Goal: Task Accomplishment & Management: Manage account settings

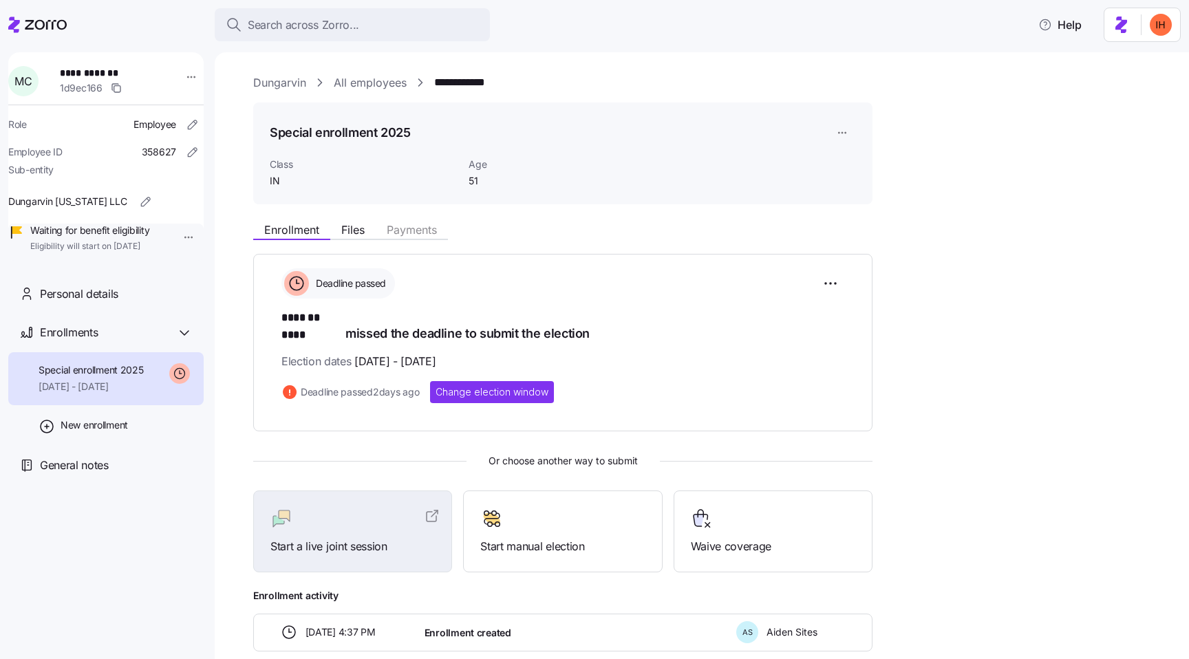
click at [363, 86] on link "All employees" at bounding box center [370, 82] width 73 height 17
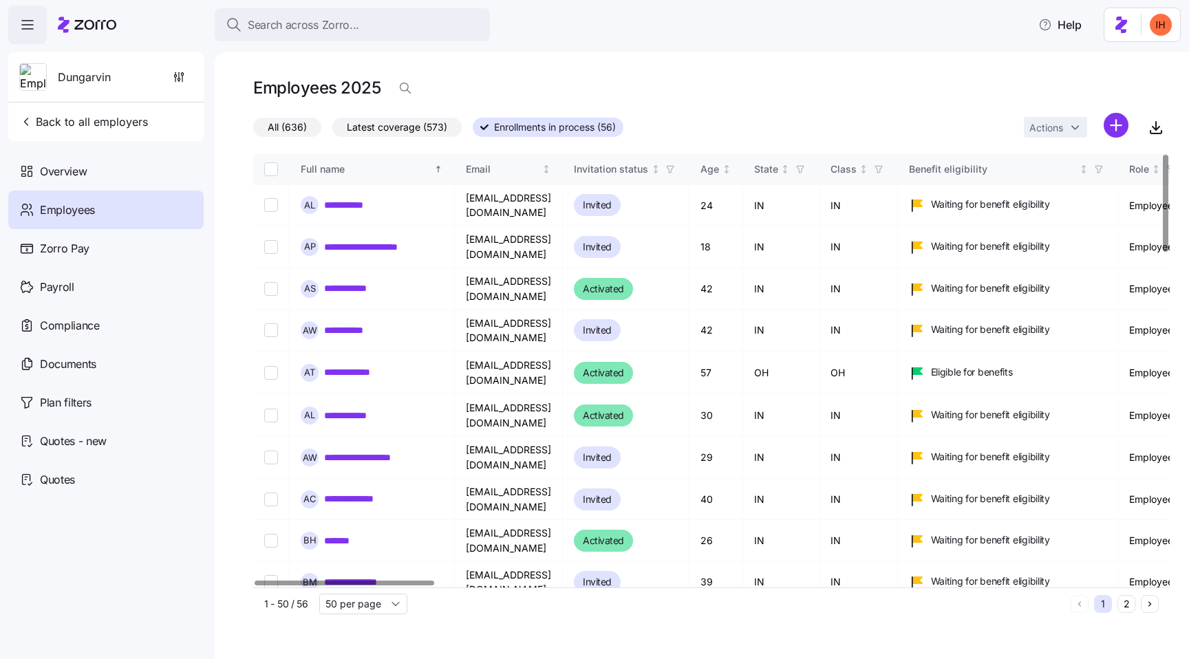
click at [387, 122] on span "Latest coverage (573)" at bounding box center [397, 127] width 100 height 18
click at [332, 131] on input "Latest coverage (573)" at bounding box center [332, 131] width 0 height 0
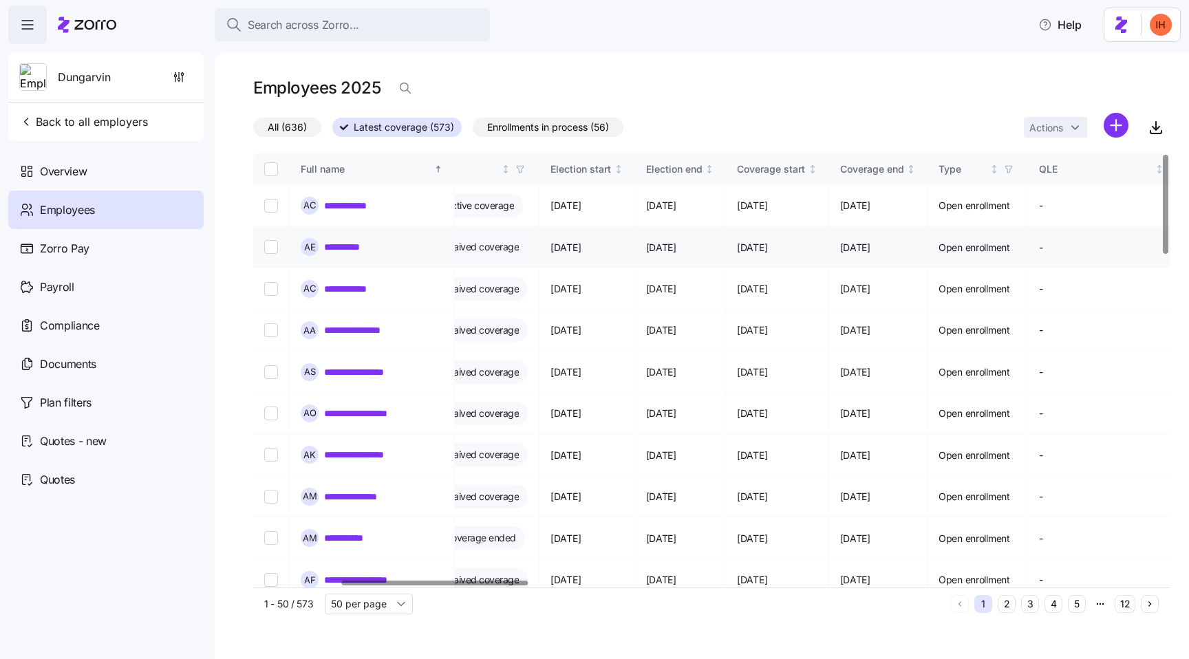
scroll to position [0, 815]
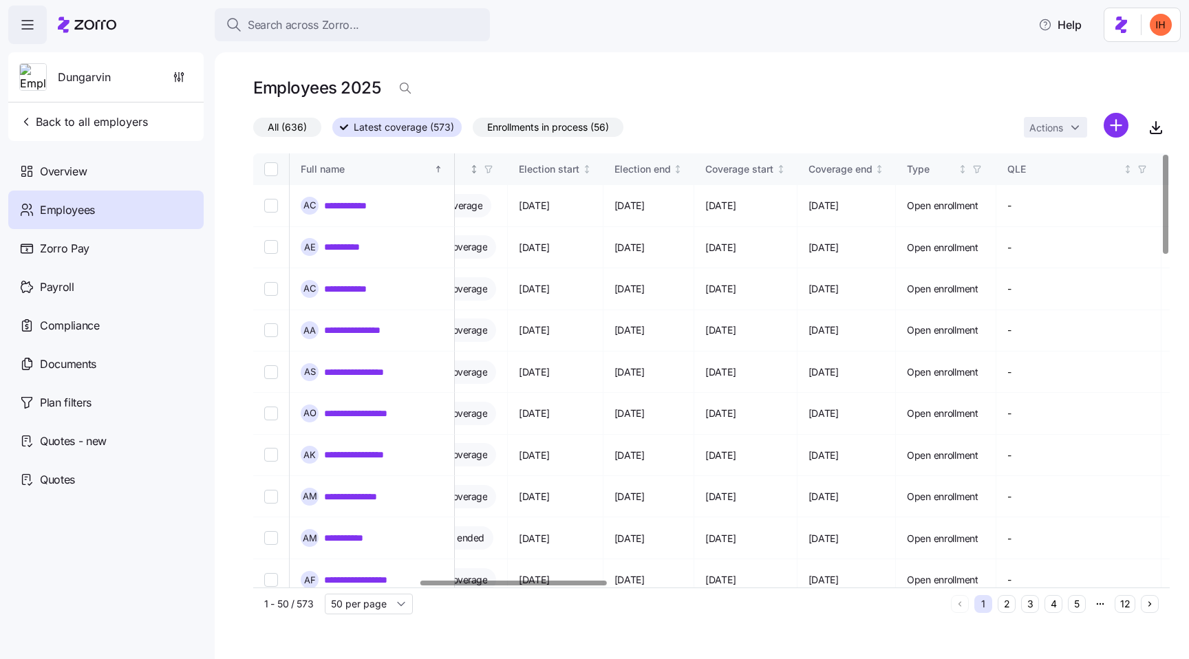
click at [493, 167] on icon "button" at bounding box center [489, 169] width 10 height 10
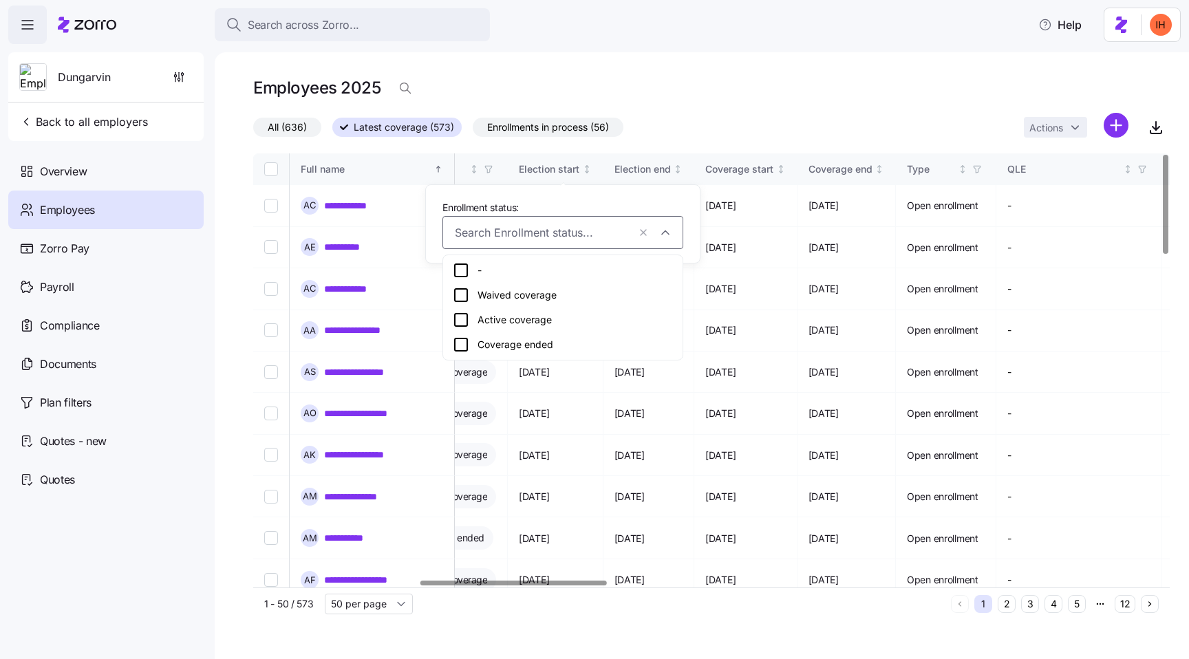
click at [509, 291] on div "Waived coverage" at bounding box center [563, 295] width 220 height 17
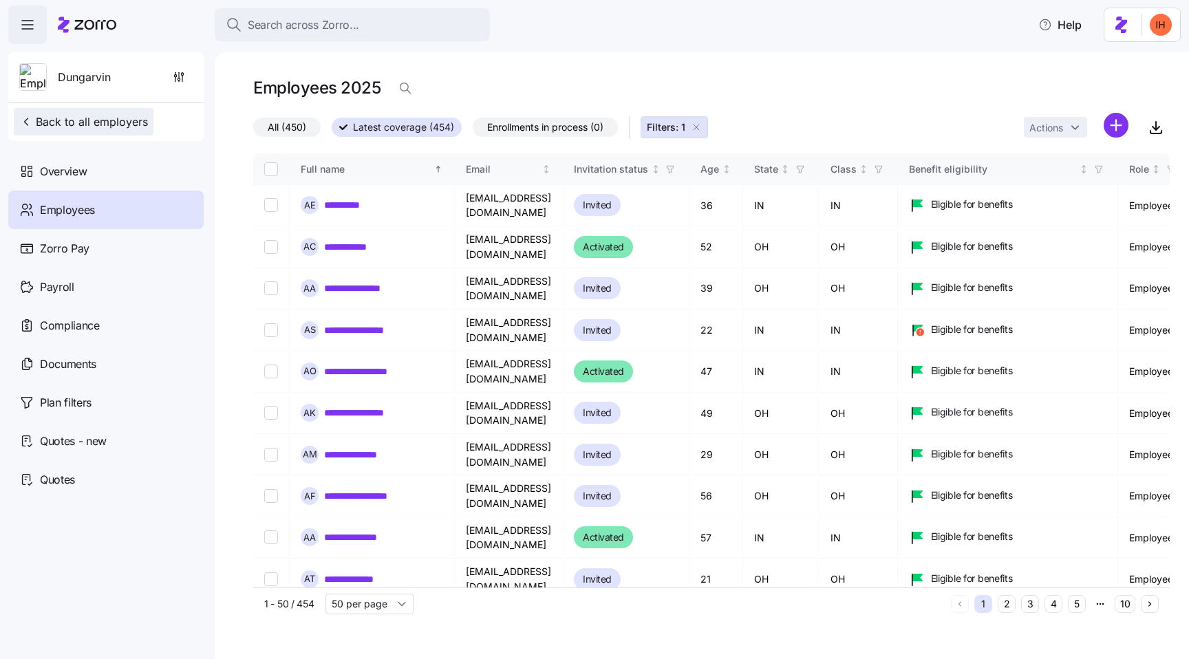
click at [116, 118] on span "Back to all employers" at bounding box center [83, 122] width 129 height 17
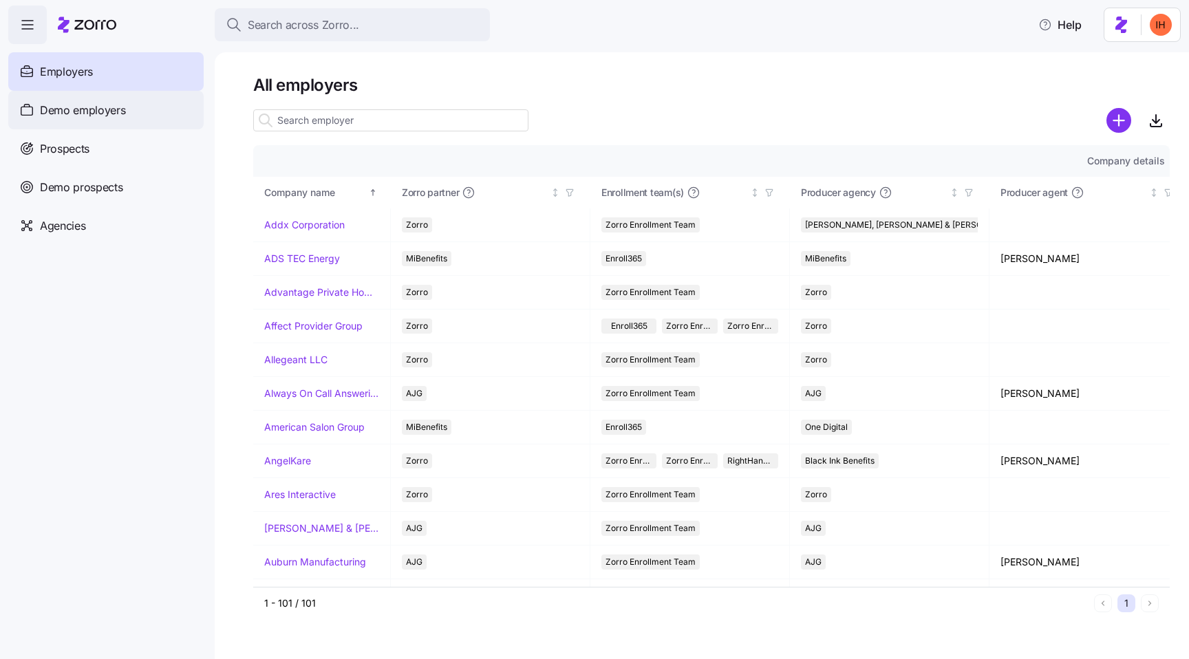
click at [109, 118] on span "Demo employers" at bounding box center [83, 110] width 86 height 17
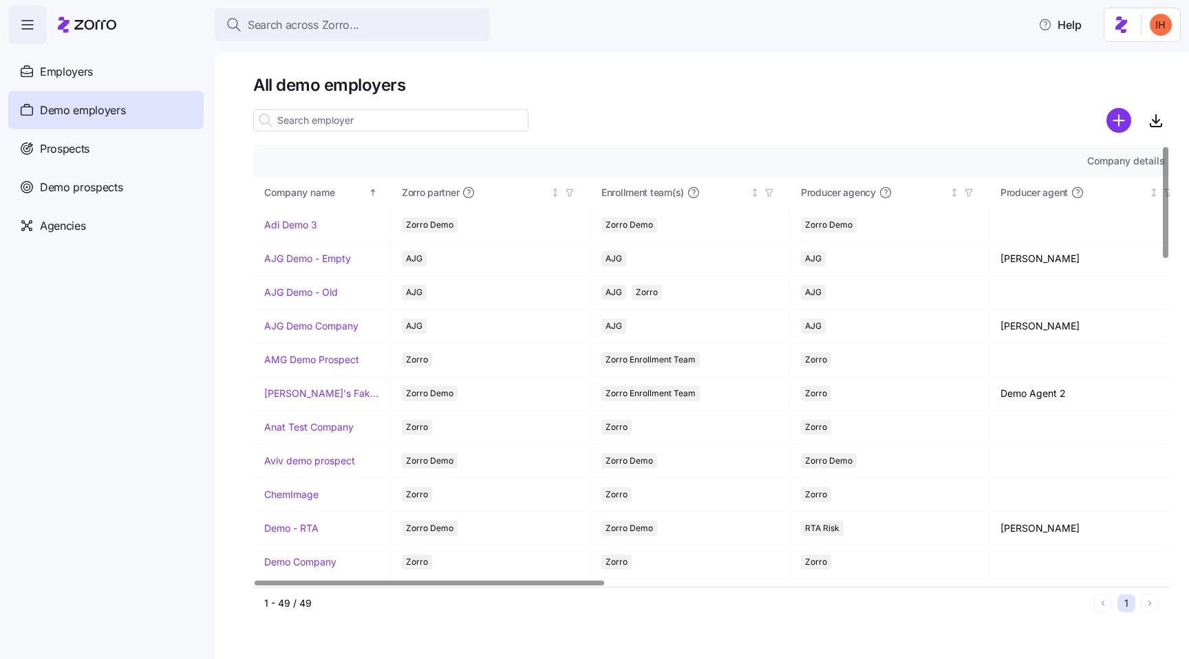
click at [308, 114] on input at bounding box center [390, 120] width 275 height 22
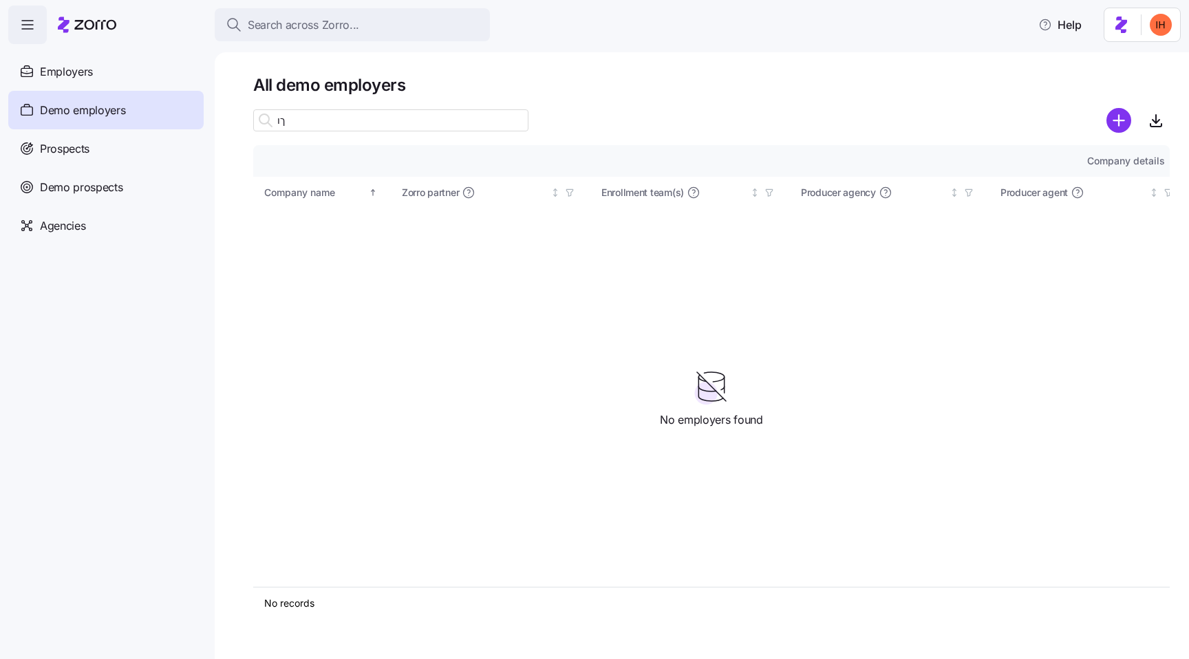
type input "ך"
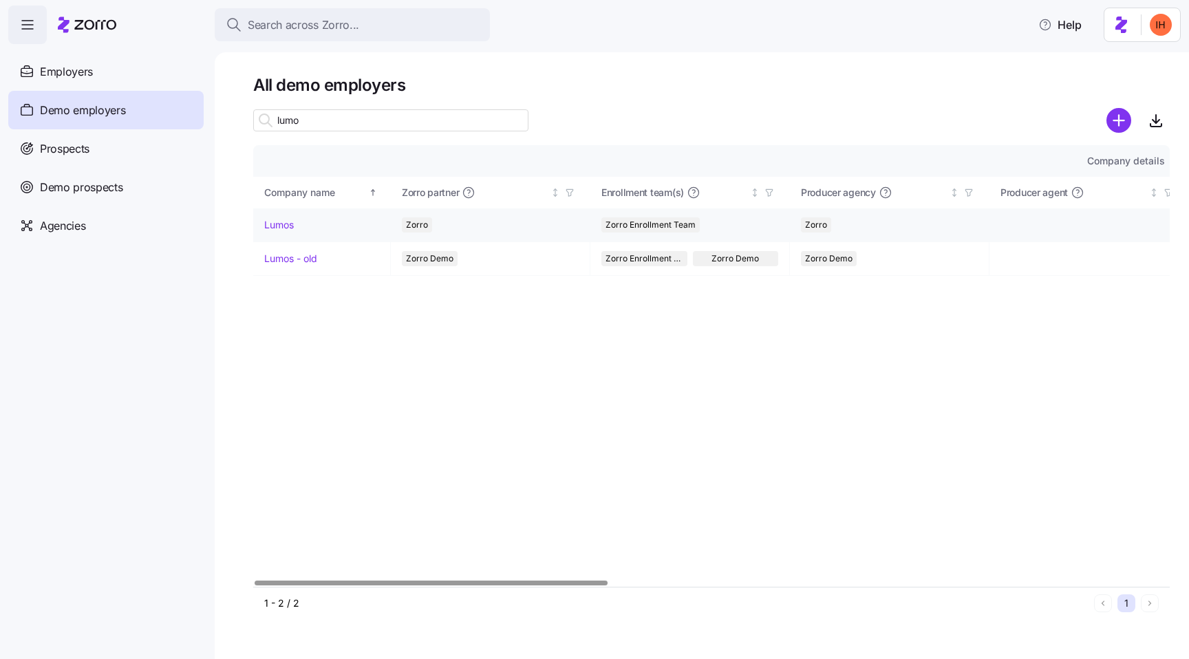
type input "lumo"
click at [278, 228] on link "Lumos" at bounding box center [279, 225] width 30 height 14
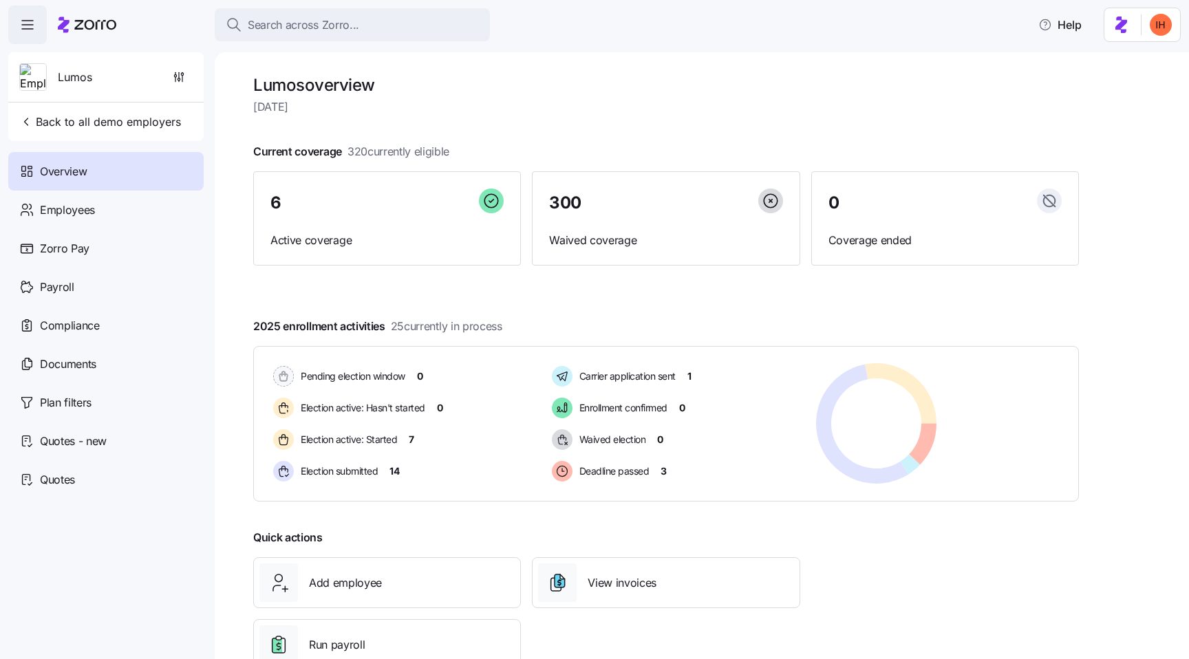
click at [347, 324] on span "2025 enrollment activities 25 currently in process" at bounding box center [377, 326] width 249 height 17
click at [431, 320] on span "25 currently in process" at bounding box center [446, 326] width 111 height 17
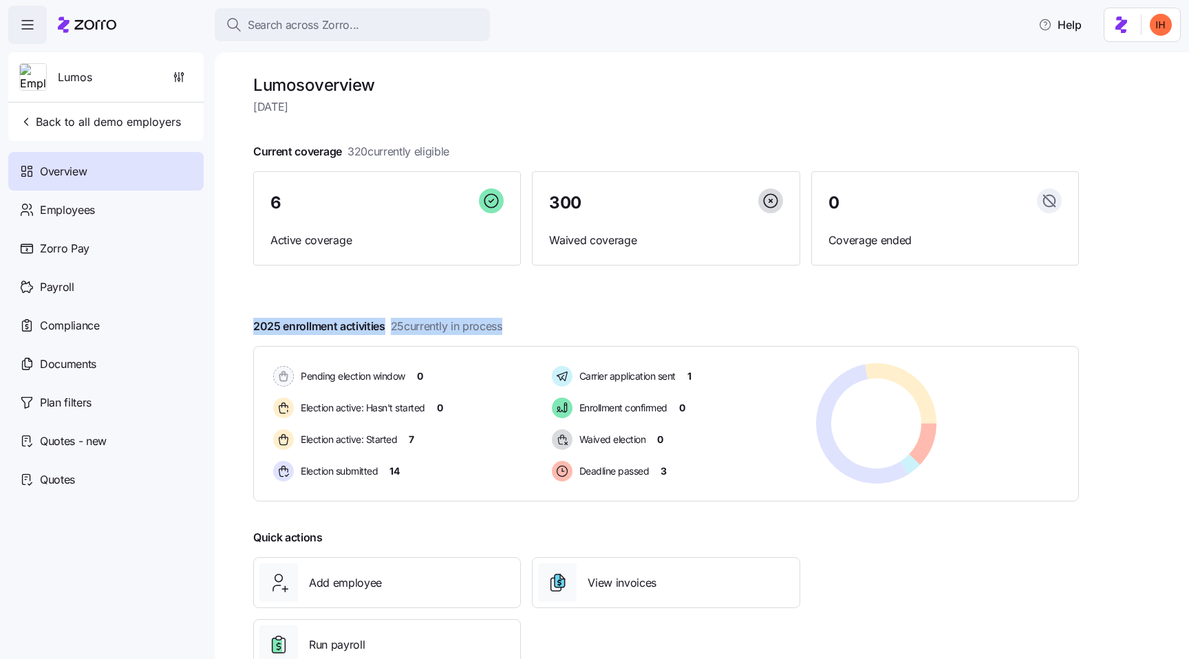
click at [431, 320] on span "25 currently in process" at bounding box center [446, 326] width 111 height 17
click at [396, 321] on span "25 currently in process" at bounding box center [446, 326] width 111 height 17
click at [111, 206] on div "Employees" at bounding box center [105, 210] width 195 height 39
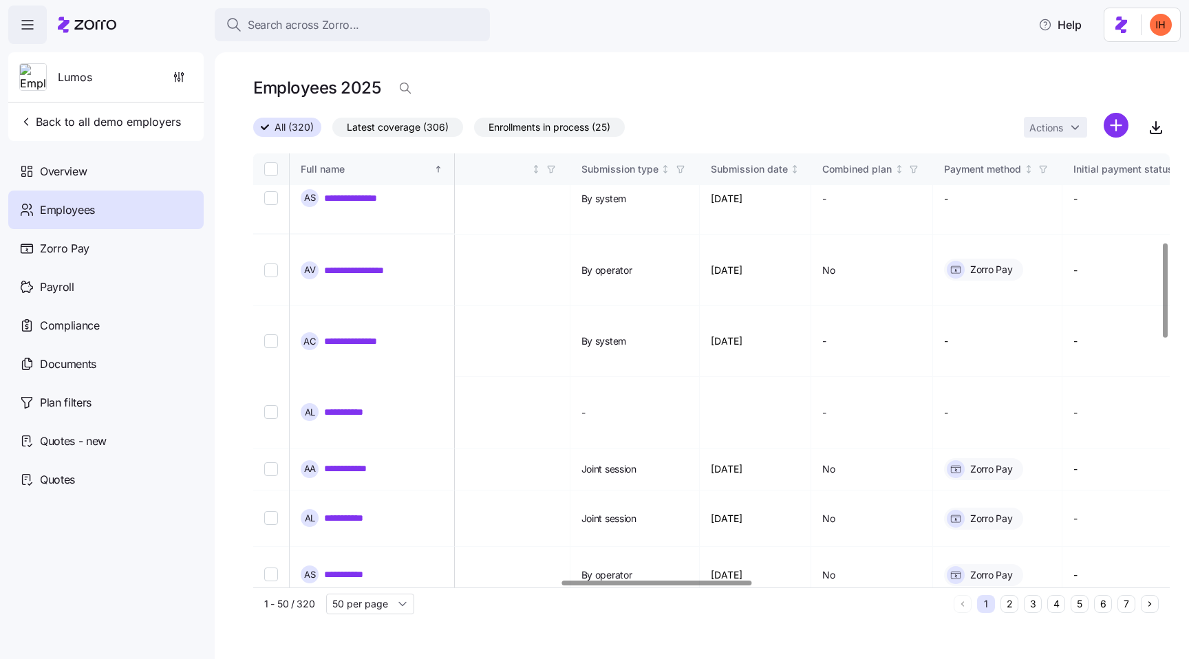
scroll to position [405, 1481]
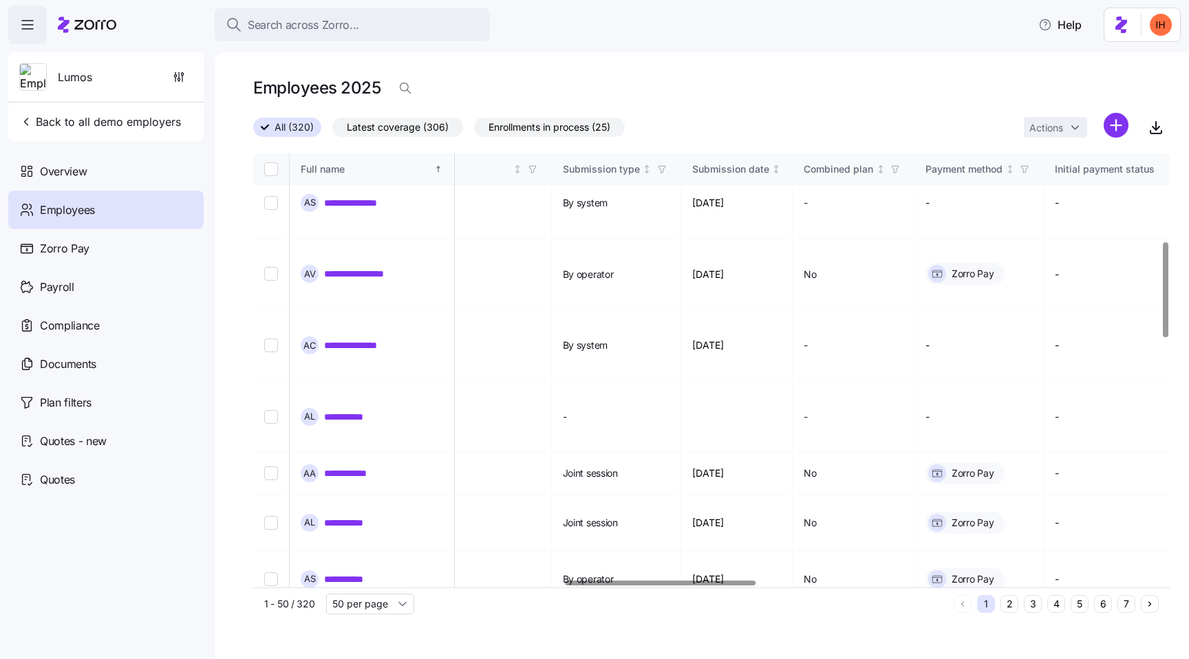
scroll to position [399, 1490]
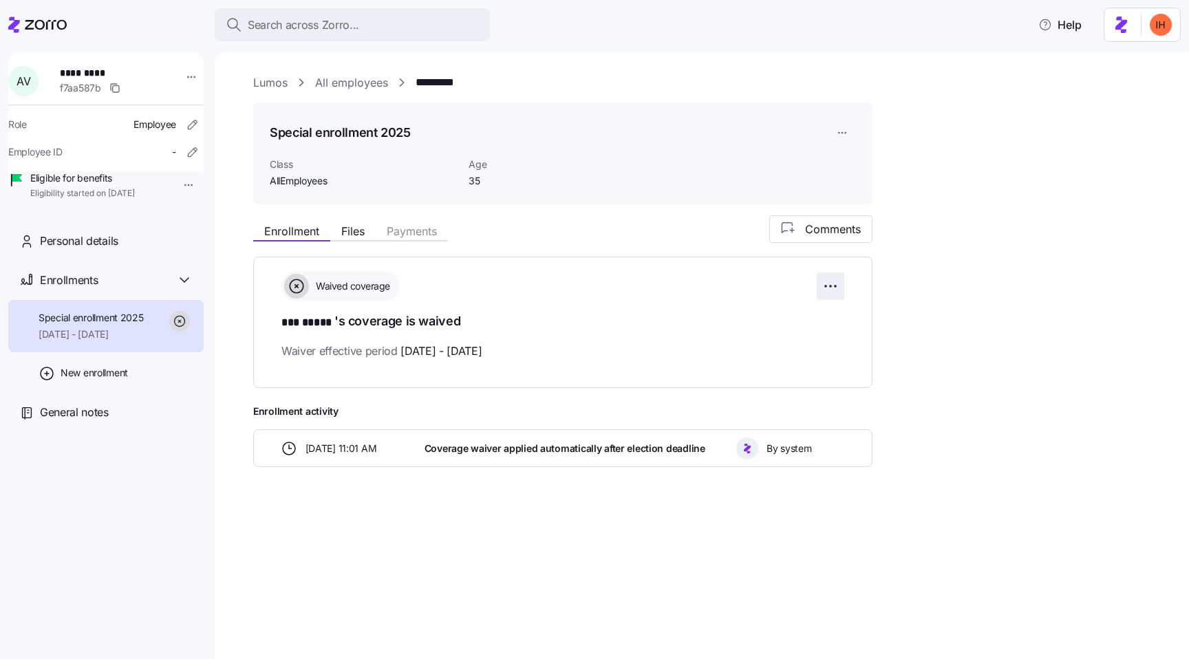
click at [832, 283] on html "Search across Zorro... Help A V ********* f7aa587b Role Employee Employee ID - …" at bounding box center [594, 325] width 1189 height 651
click at [784, 364] on div "Reset election" at bounding box center [764, 365] width 146 height 22
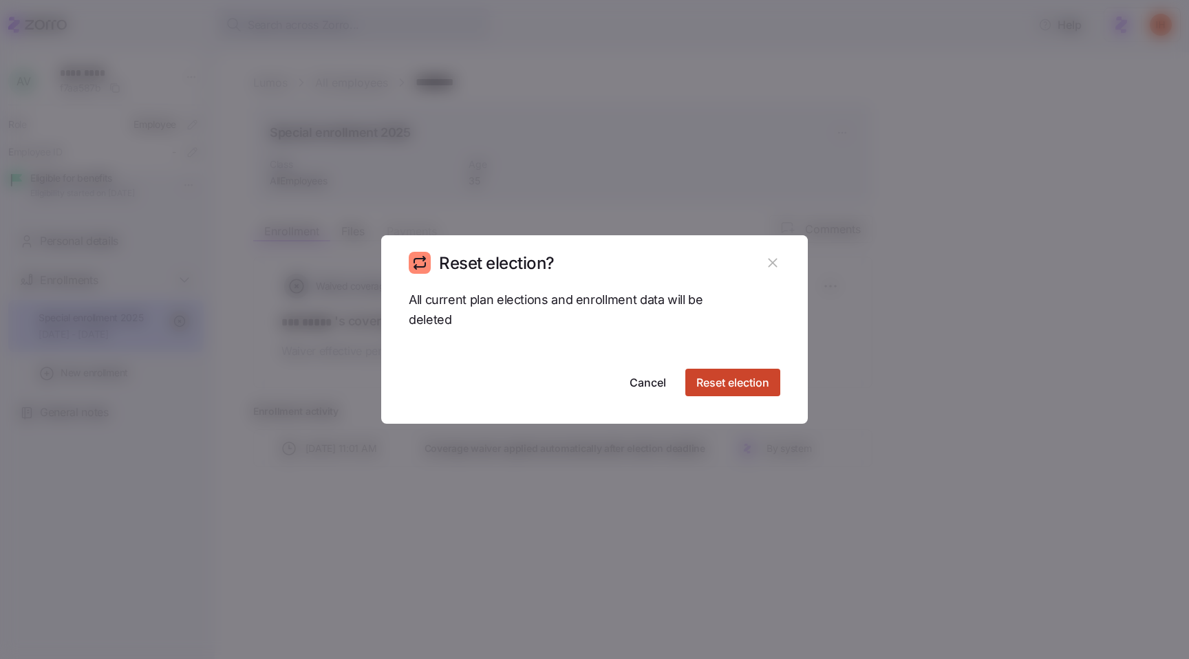
click at [735, 380] on span "Reset election" at bounding box center [732, 382] width 73 height 17
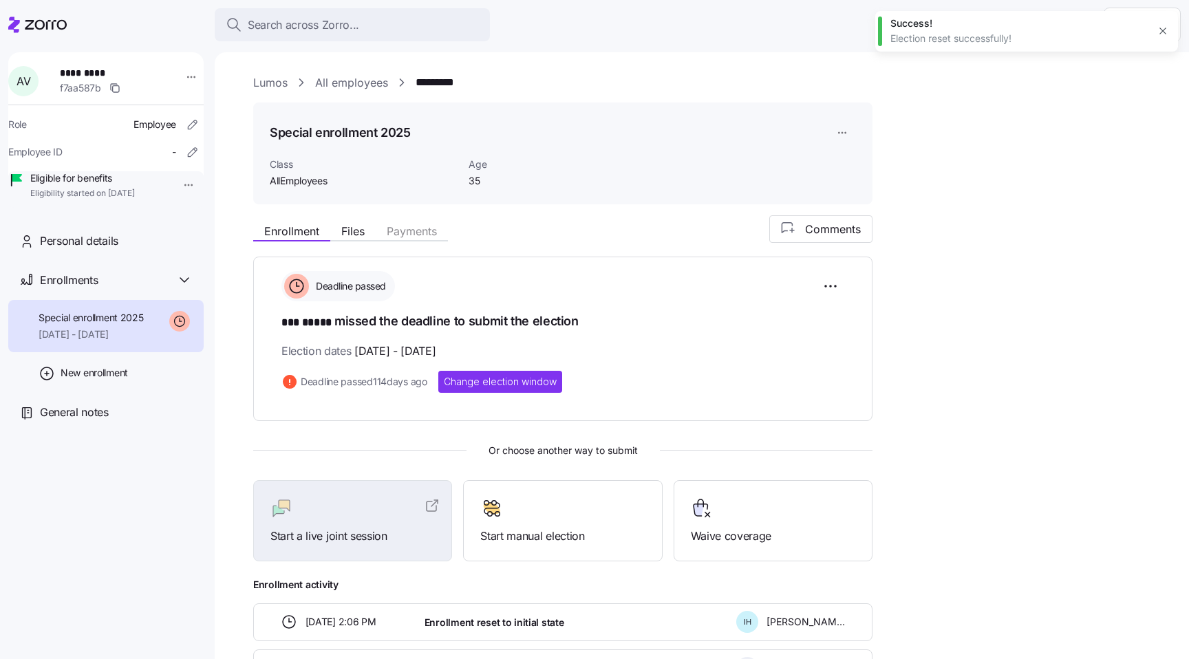
click at [356, 82] on link "All employees" at bounding box center [351, 82] width 73 height 17
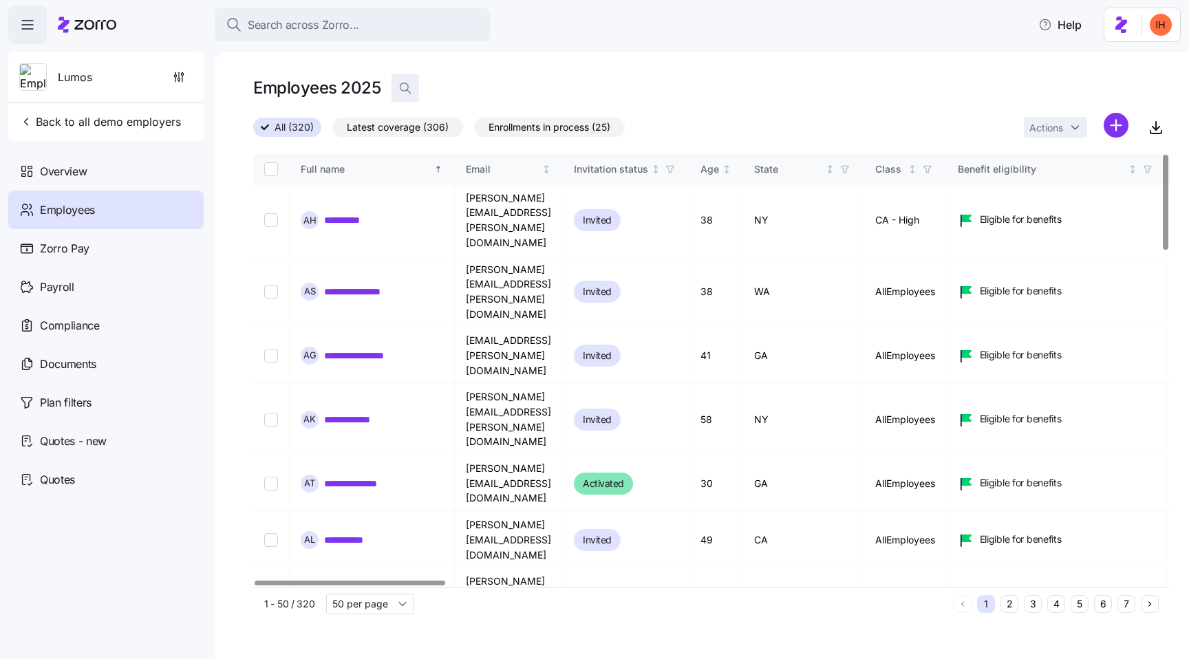
click at [416, 83] on span "button" at bounding box center [405, 88] width 26 height 26
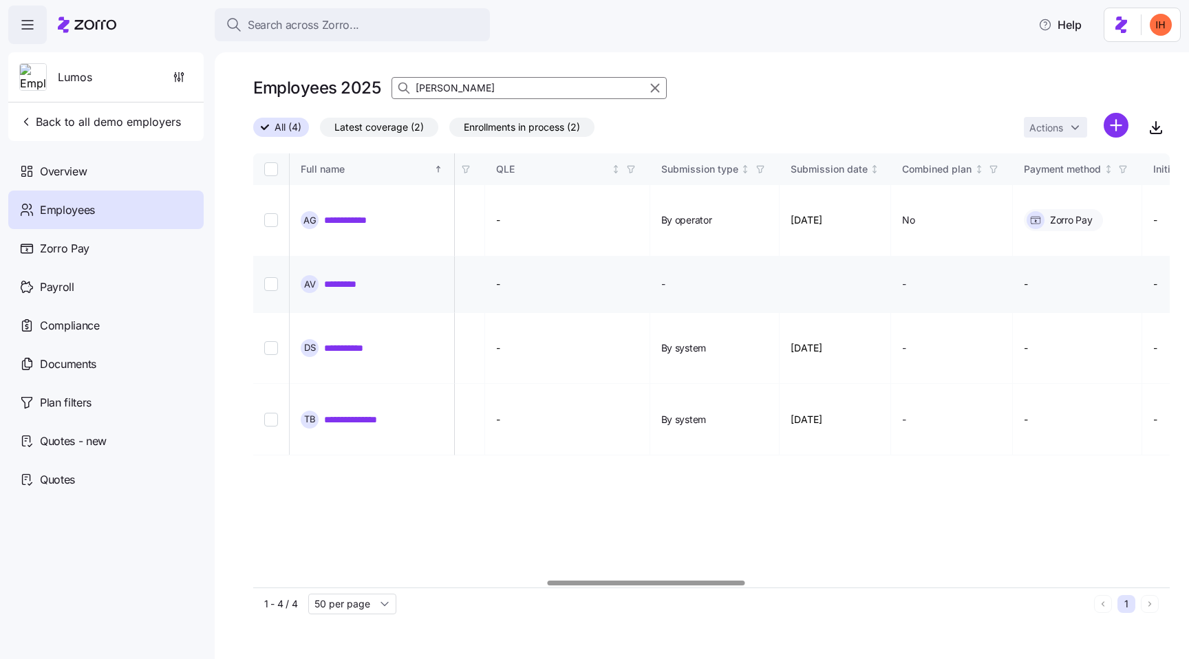
scroll to position [0, 1372]
type input "[PERSON_NAME]"
click at [349, 277] on link "*********" at bounding box center [347, 284] width 47 height 14
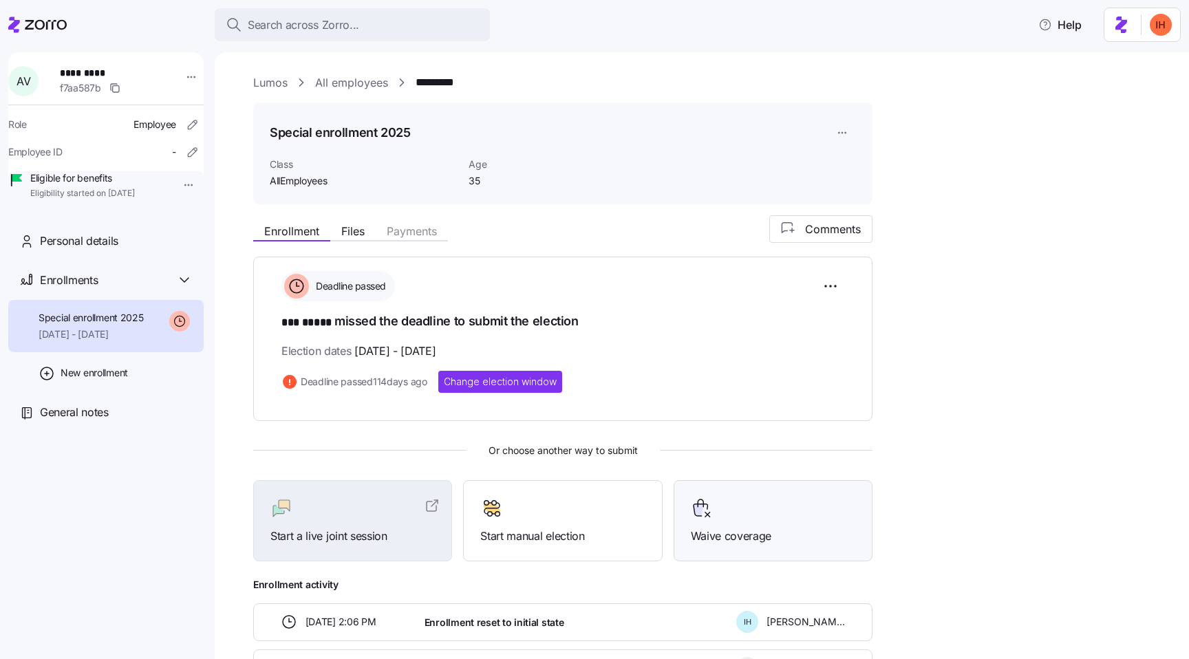
click at [732, 547] on div "Waive coverage" at bounding box center [773, 521] width 199 height 82
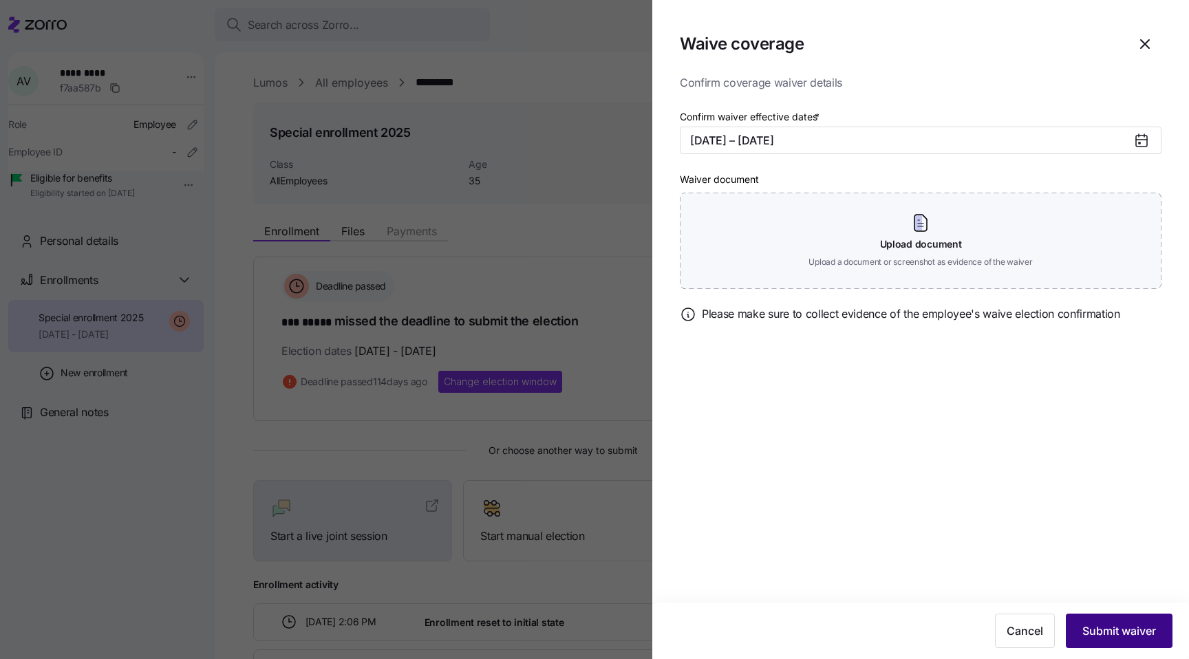
click at [1117, 625] on span "Submit waiver" at bounding box center [1119, 631] width 74 height 17
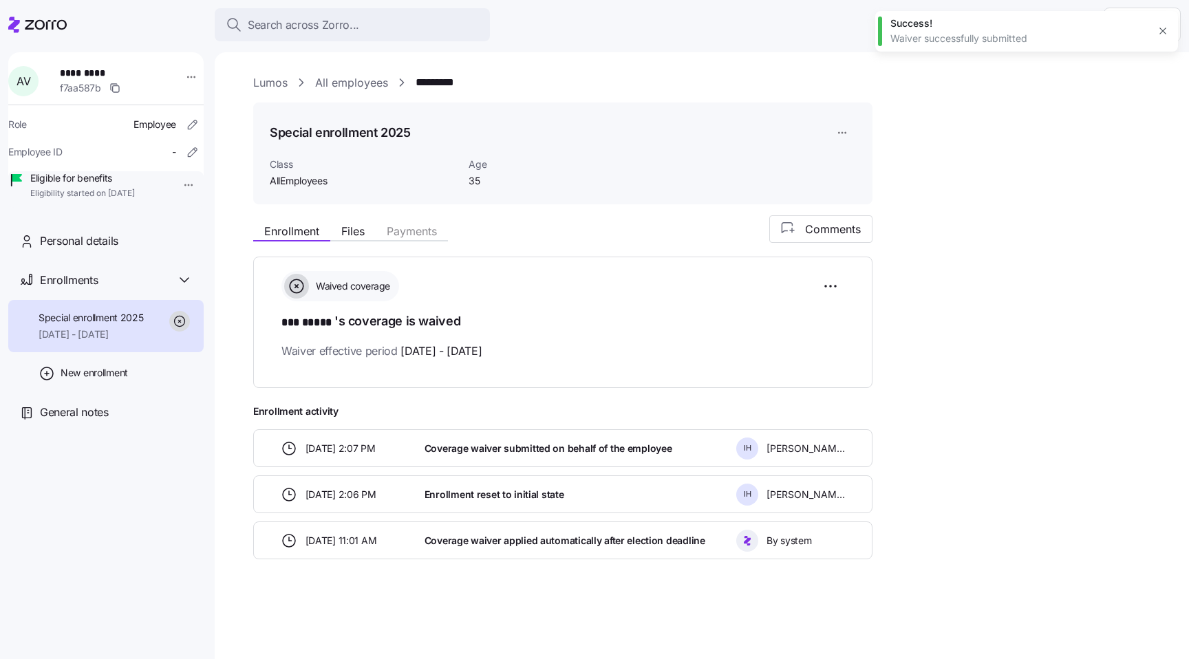
click at [361, 84] on link "All employees" at bounding box center [351, 82] width 73 height 17
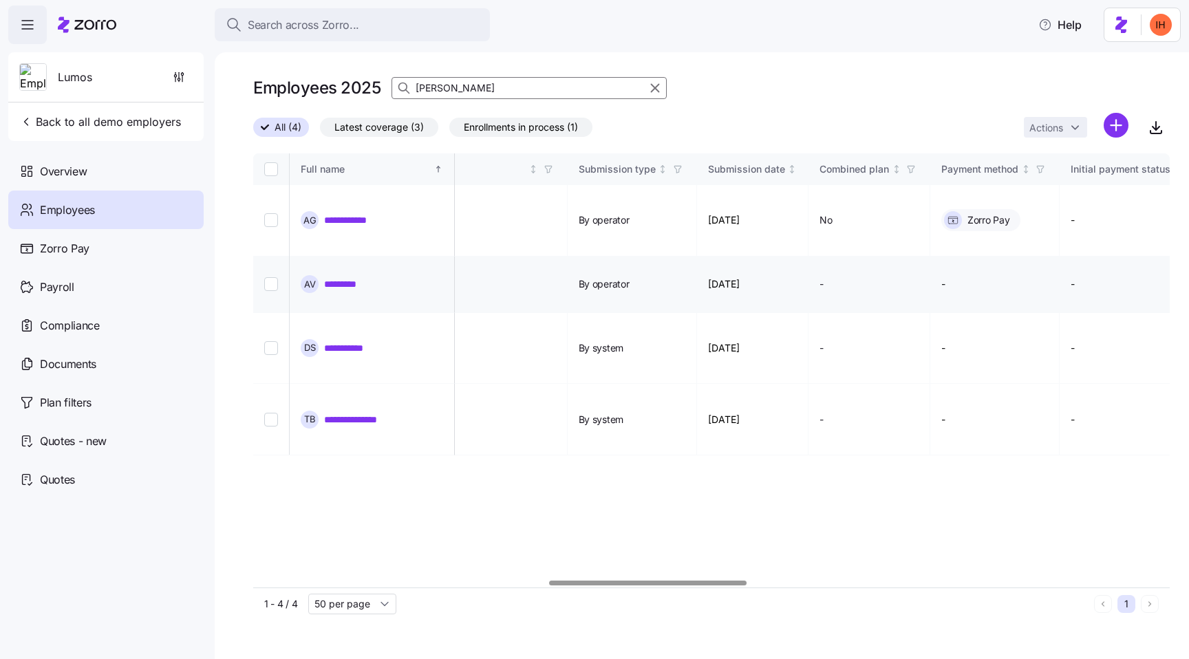
scroll to position [0, 1332]
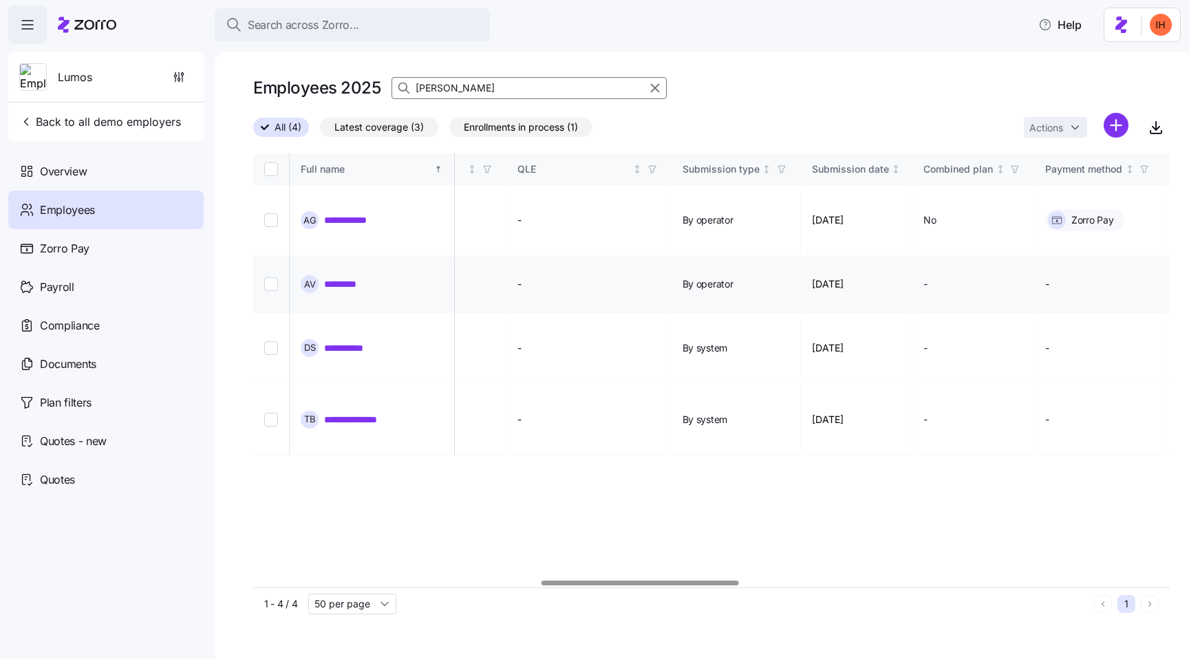
click at [898, 257] on td "[DATE]" at bounding box center [857, 285] width 112 height 56
click at [900, 257] on td "[DATE]" at bounding box center [857, 285] width 112 height 56
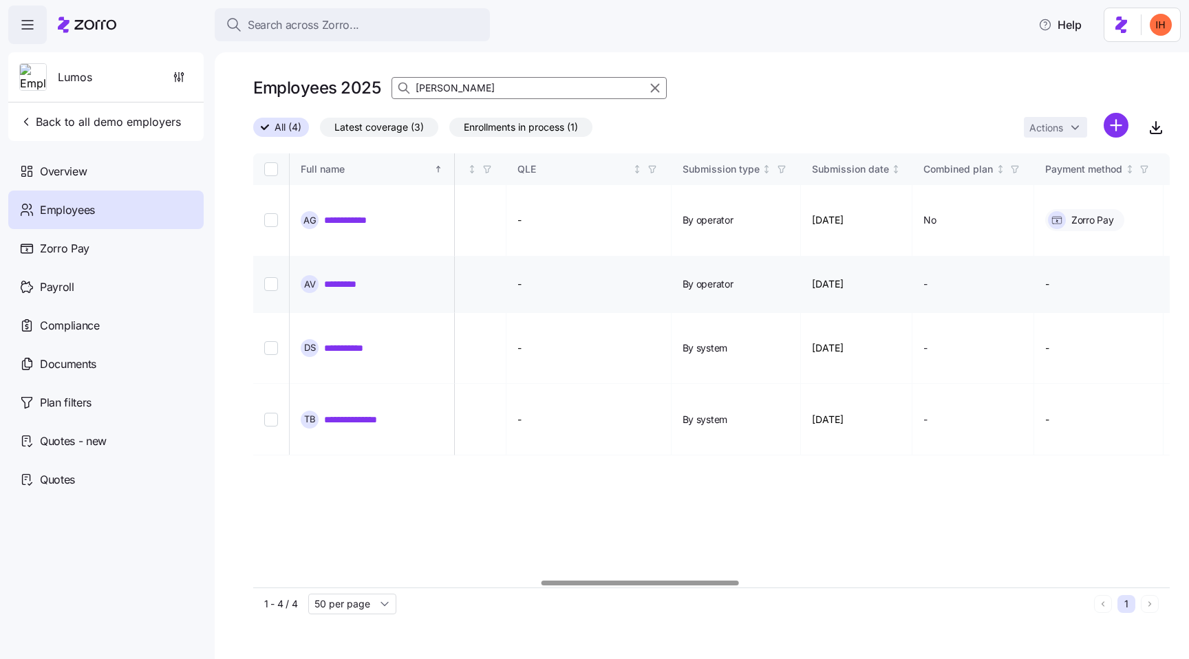
click at [900, 257] on td "[DATE]" at bounding box center [857, 285] width 112 height 56
click at [913, 257] on td "[DATE]" at bounding box center [857, 285] width 112 height 56
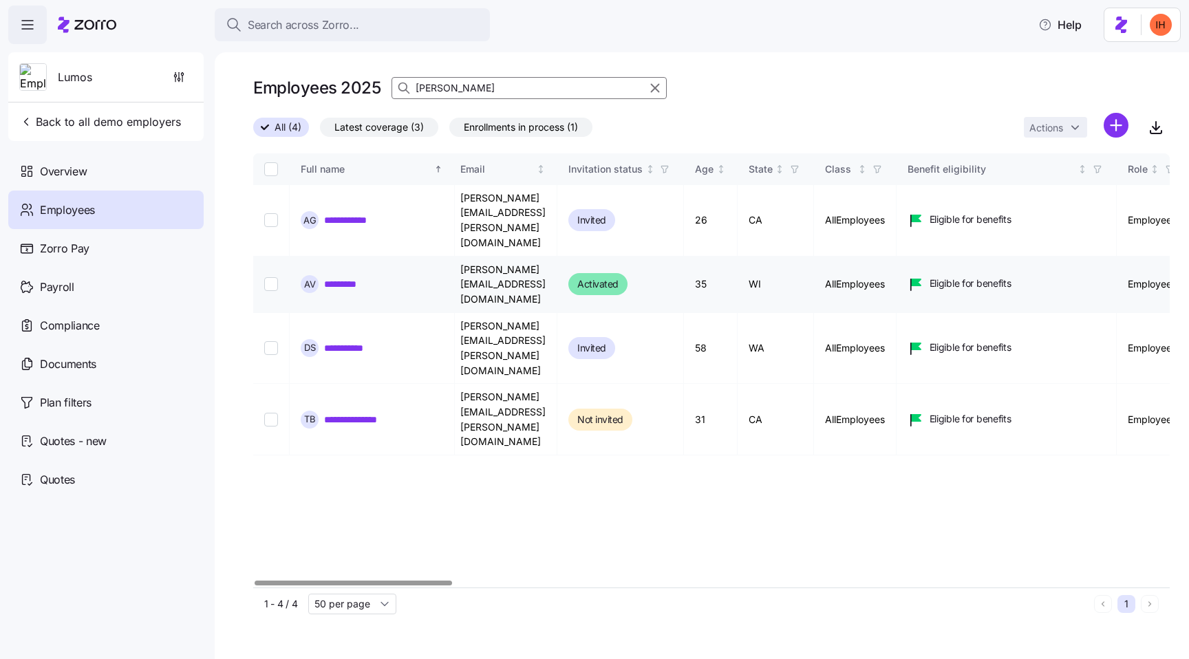
scroll to position [0, 0]
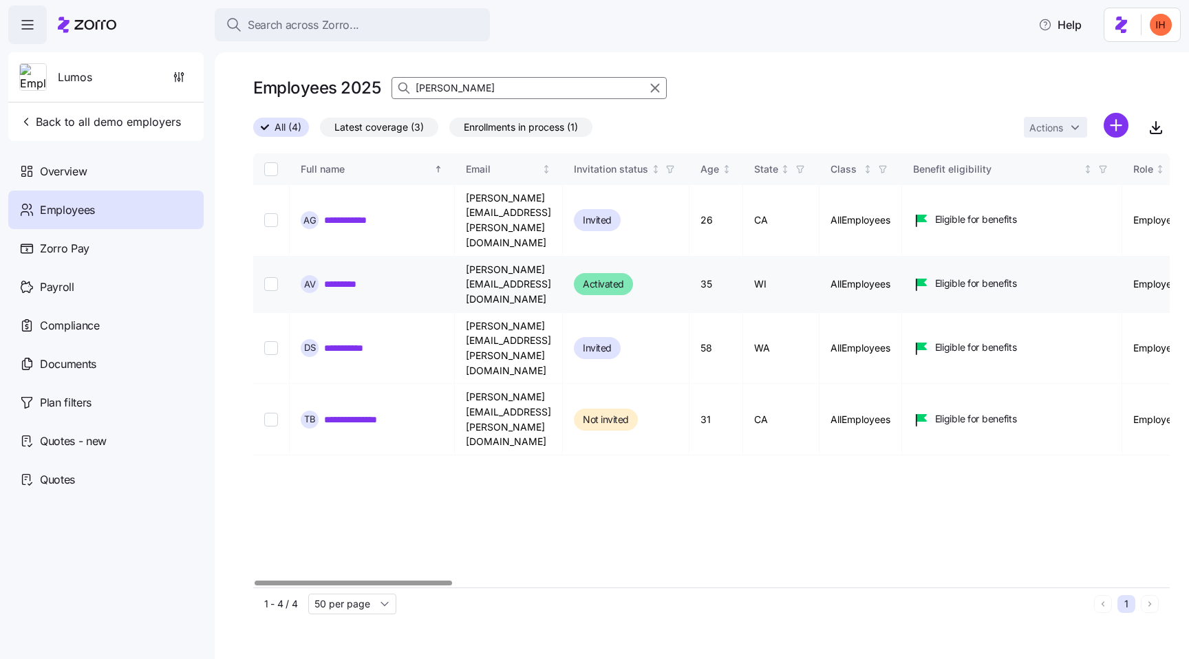
click at [358, 277] on link "*********" at bounding box center [347, 284] width 47 height 14
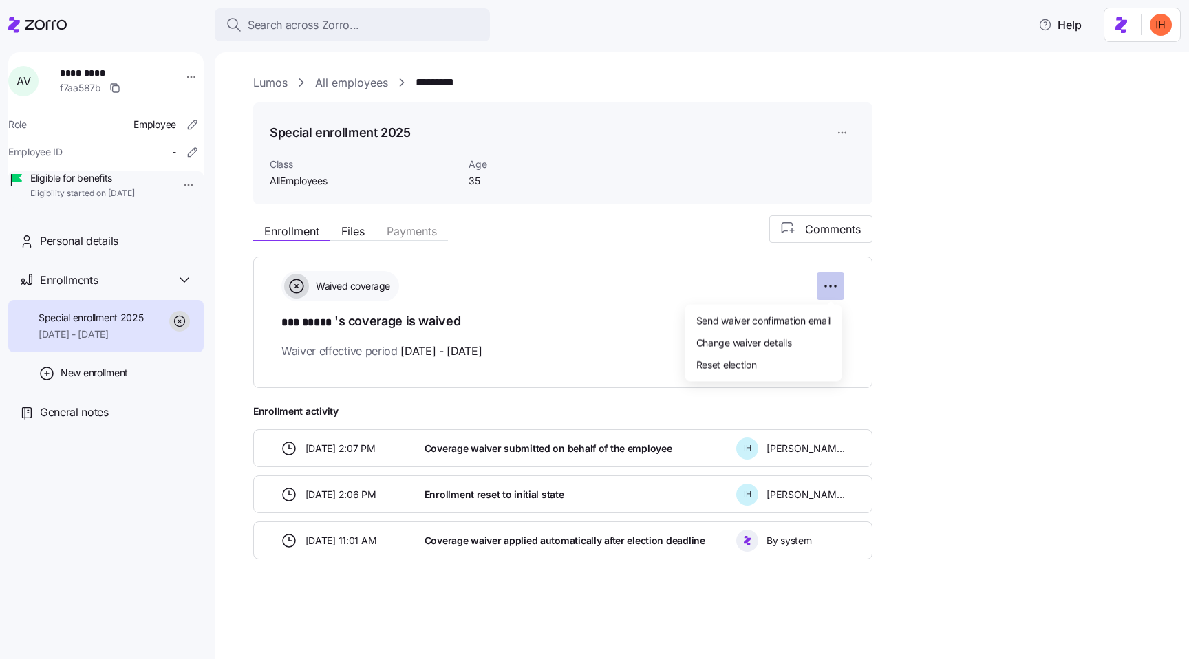
click at [837, 290] on html "Search across Zorro... Help A V ********* f7aa587b Role Employee Employee ID - …" at bounding box center [594, 325] width 1189 height 651
click at [764, 362] on div "Reset election" at bounding box center [764, 365] width 146 height 22
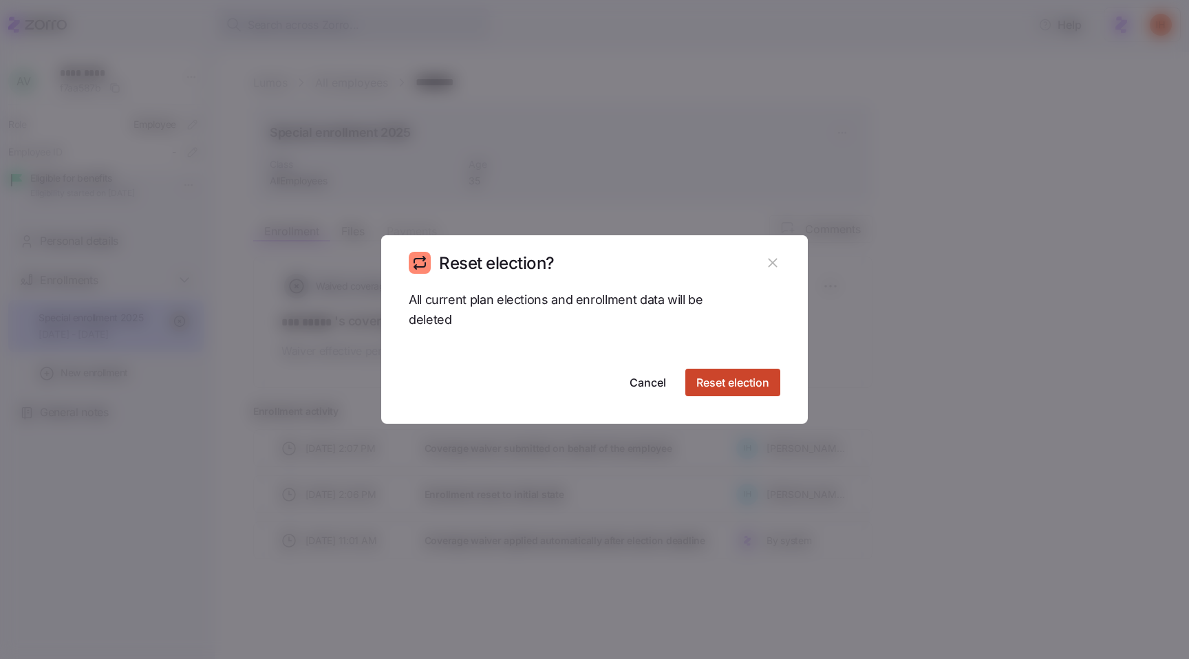
click at [746, 380] on span "Reset election" at bounding box center [732, 382] width 73 height 17
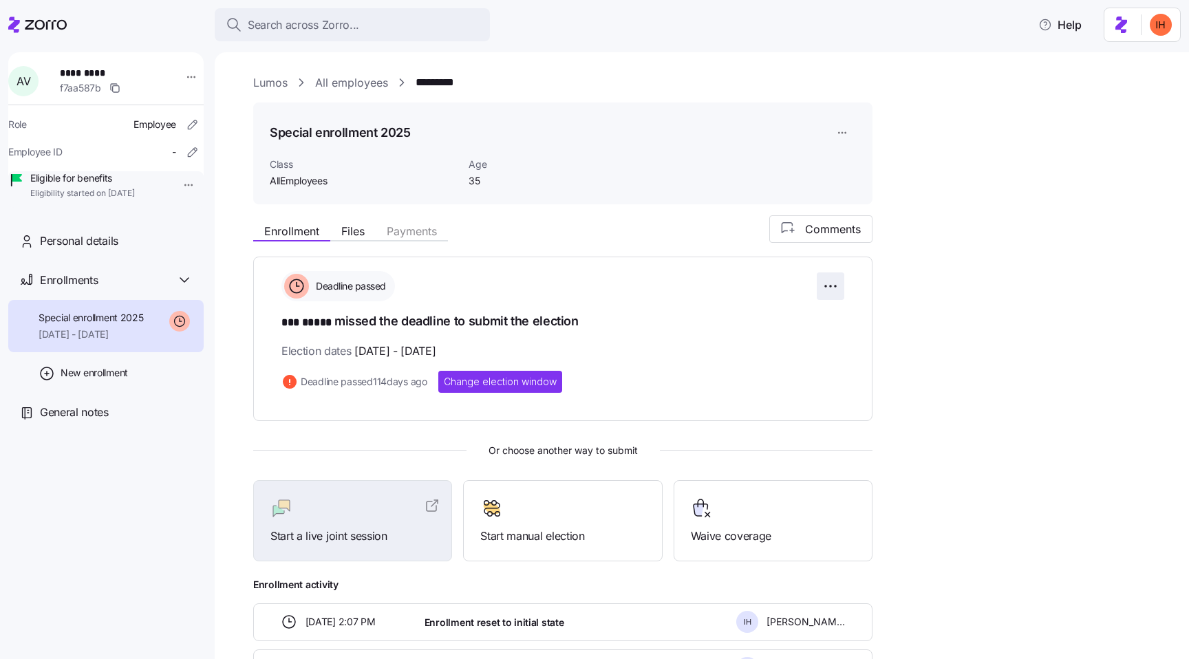
click at [838, 282] on html "Search across Zorro... Help A V ********* f7aa587b Role Employee Employee ID - …" at bounding box center [594, 325] width 1189 height 651
click at [774, 322] on span "Change election window" at bounding box center [779, 320] width 106 height 14
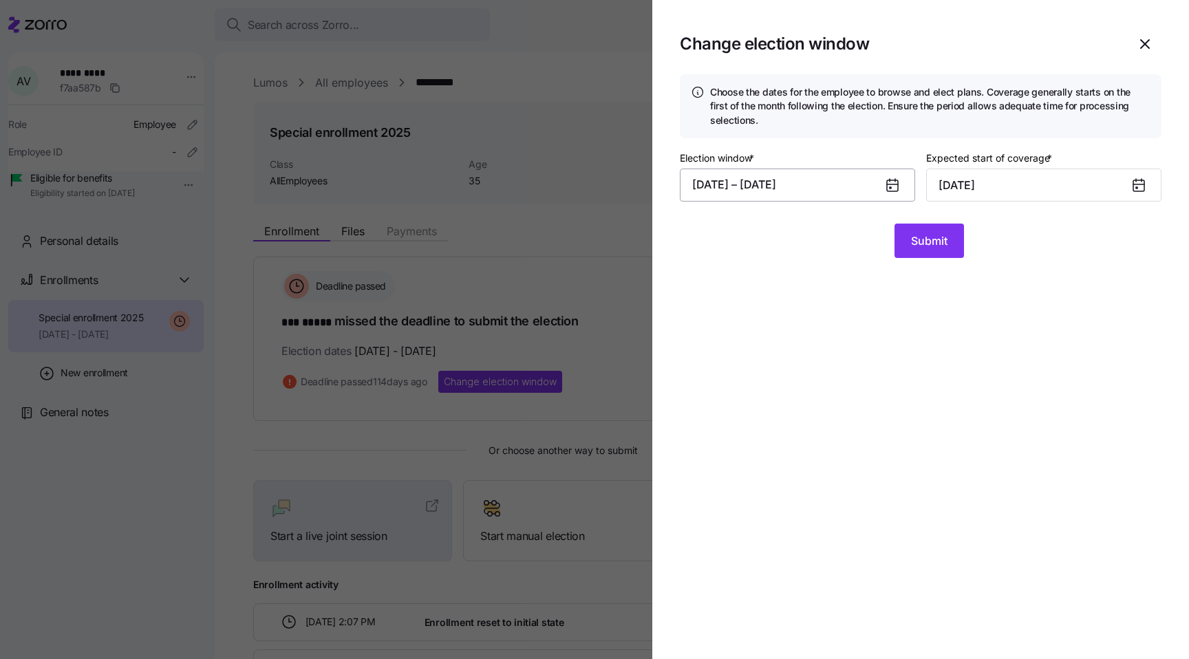
click at [836, 182] on button "[DATE] – [DATE]" at bounding box center [797, 185] width 235 height 33
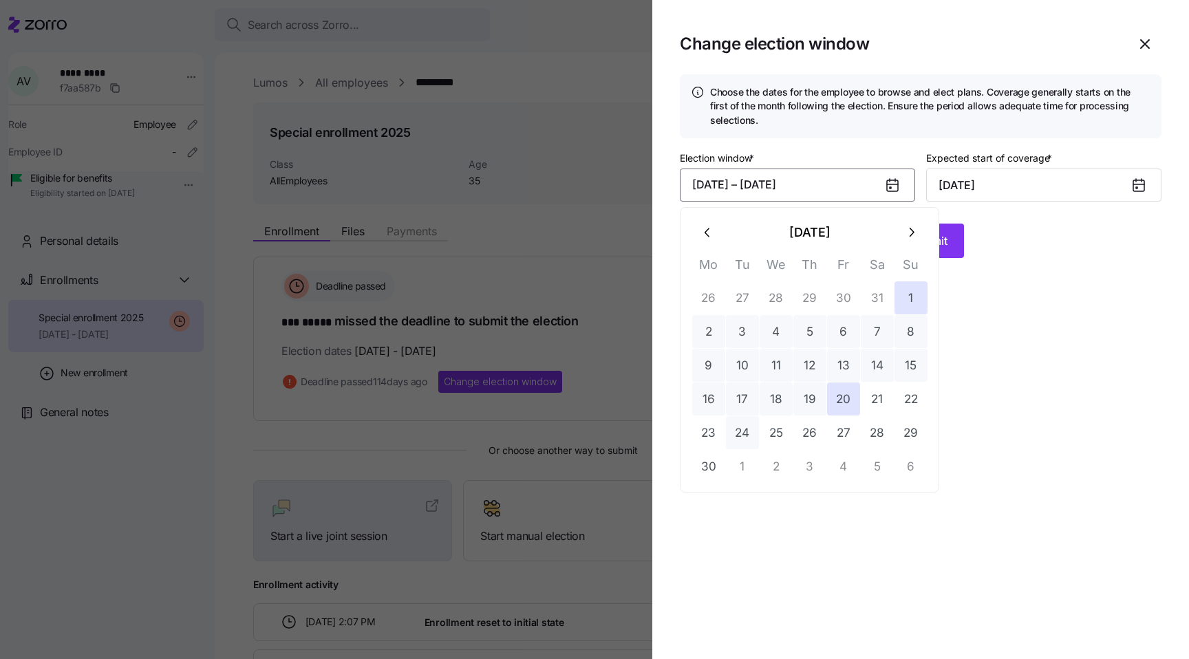
click at [747, 428] on button "24" at bounding box center [742, 432] width 33 height 33
click at [909, 303] on button "1" at bounding box center [910, 297] width 33 height 33
type input "[DATE]"
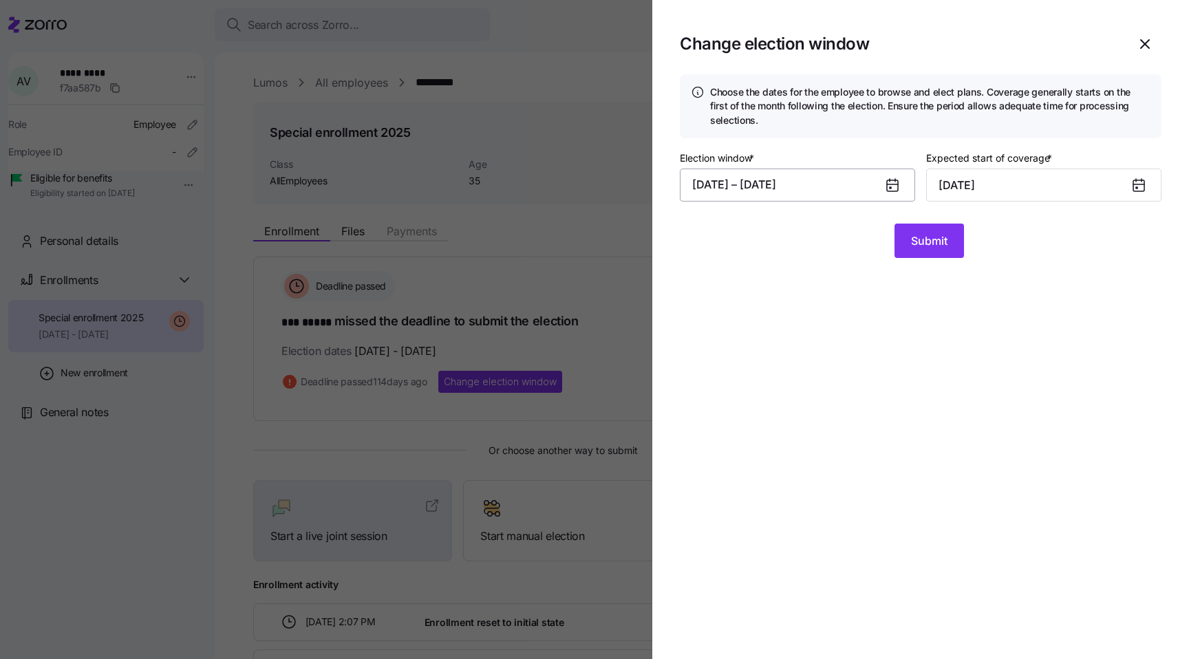
click at [840, 186] on button "[DATE] – [DATE]" at bounding box center [797, 185] width 235 height 33
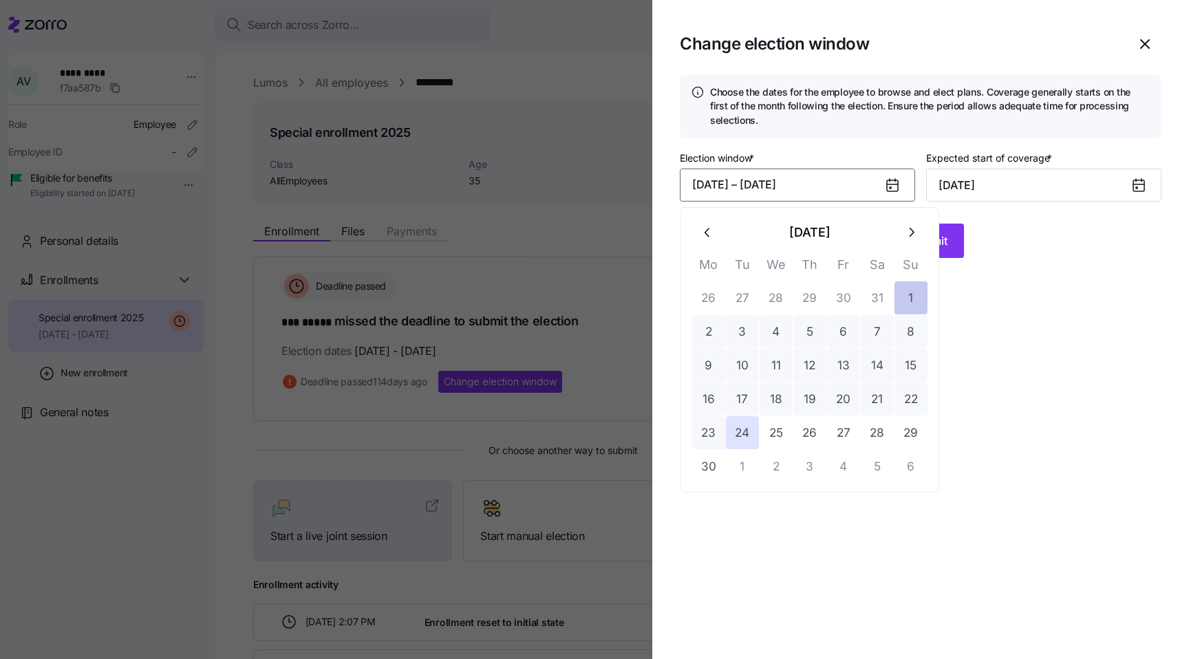
click at [898, 299] on button "1" at bounding box center [910, 297] width 33 height 33
click at [867, 406] on button "21" at bounding box center [877, 399] width 33 height 33
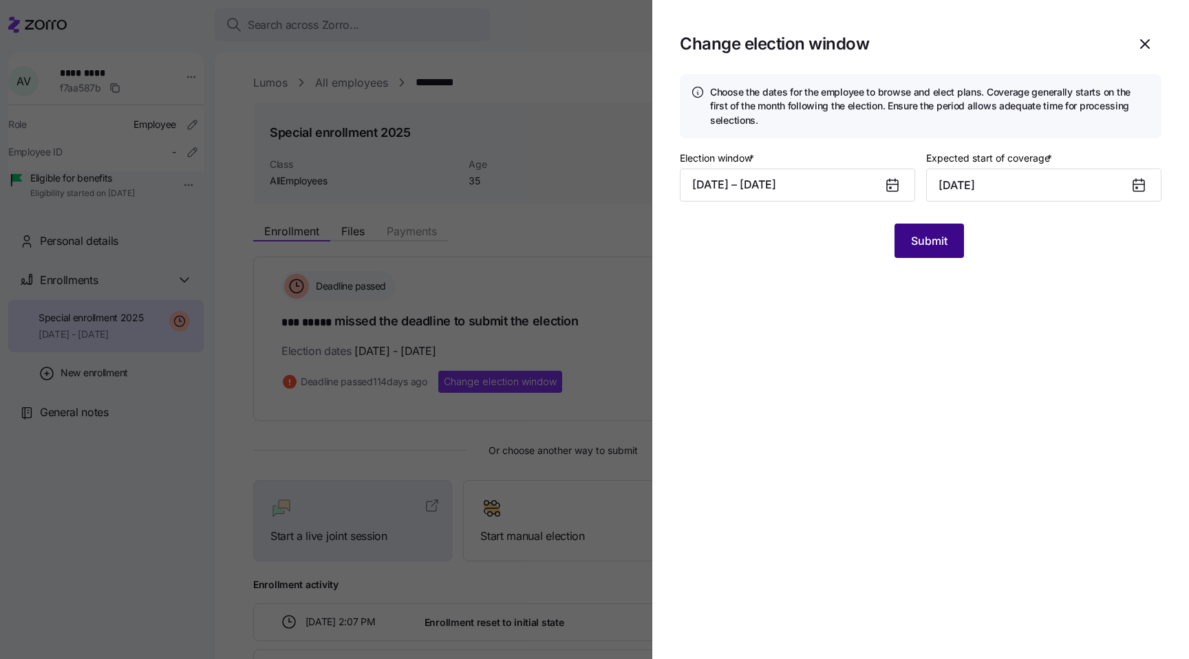
click at [923, 248] on span "Submit" at bounding box center [929, 241] width 36 height 17
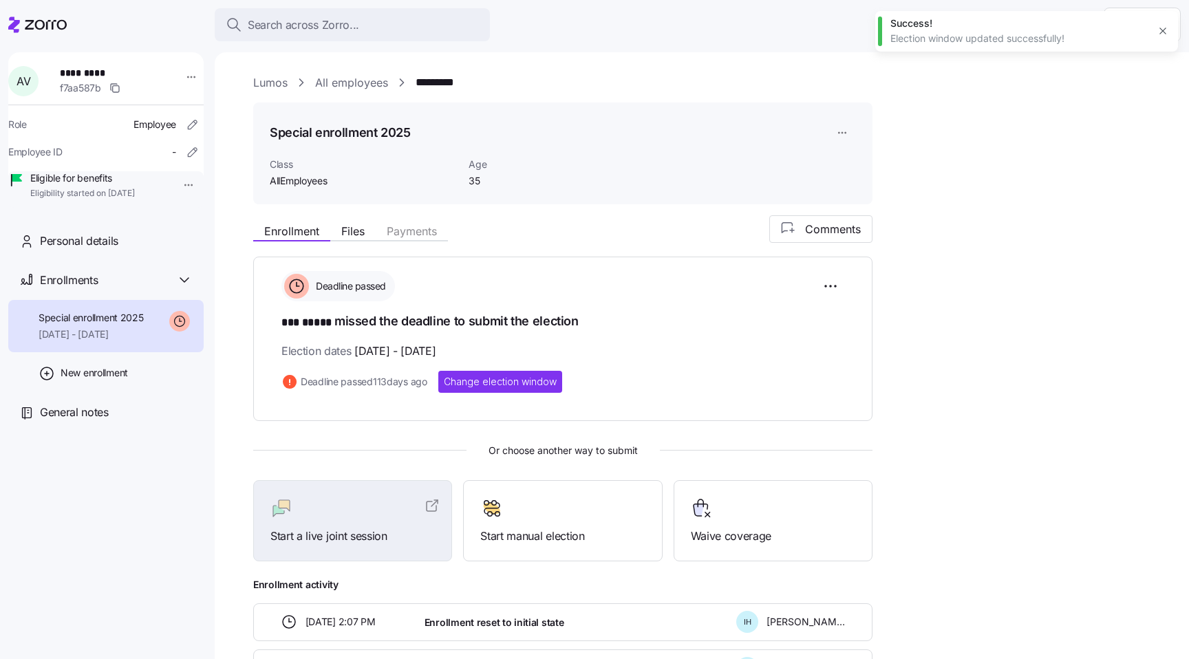
click at [351, 81] on link "All employees" at bounding box center [351, 82] width 73 height 17
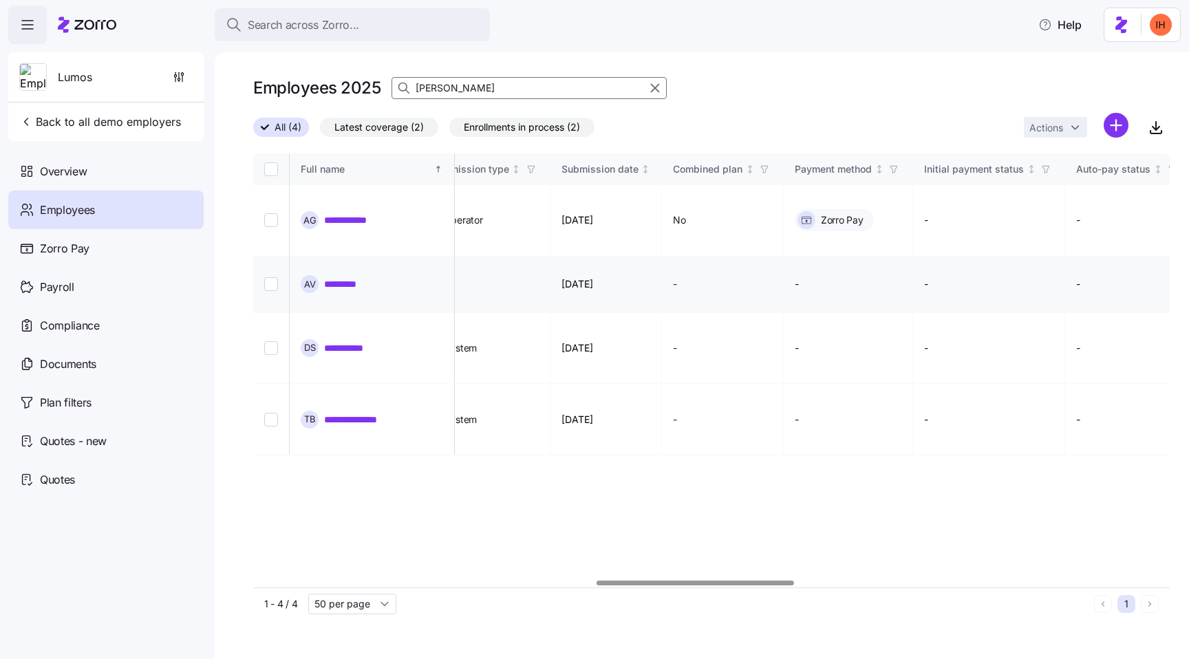
scroll to position [0, 1576]
click at [660, 257] on td "[DATE]" at bounding box center [613, 285] width 112 height 56
click at [655, 257] on td "[DATE]" at bounding box center [613, 285] width 112 height 56
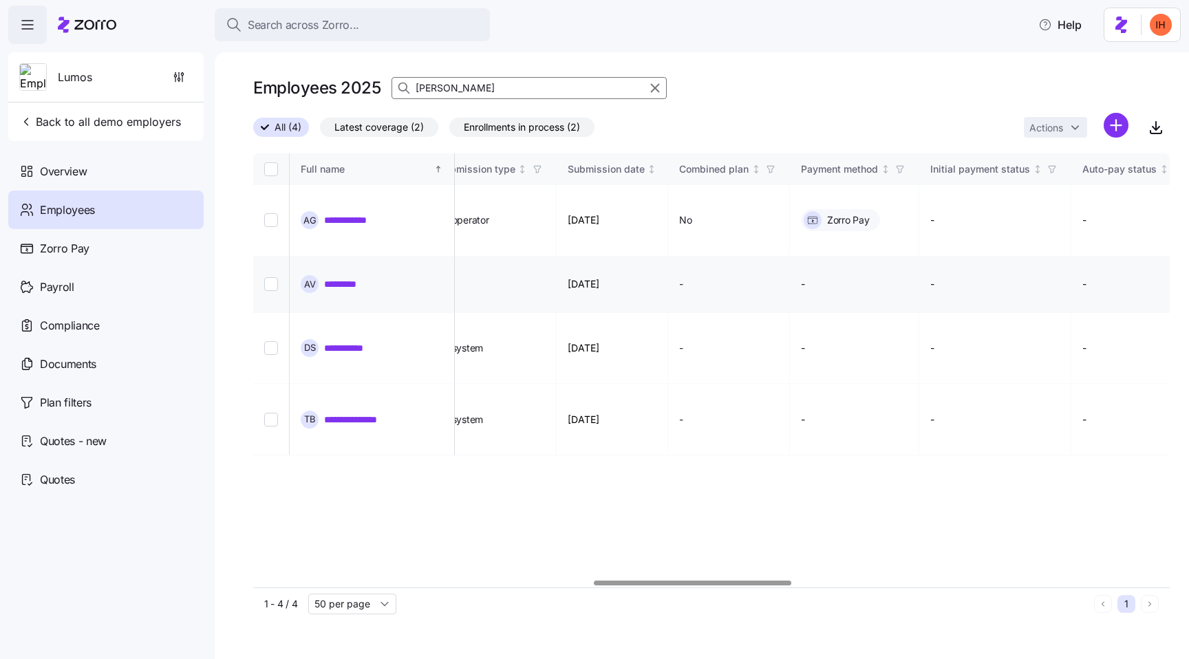
click at [655, 257] on td "[DATE]" at bounding box center [613, 285] width 112 height 56
click at [669, 257] on td "[DATE]" at bounding box center [613, 285] width 112 height 56
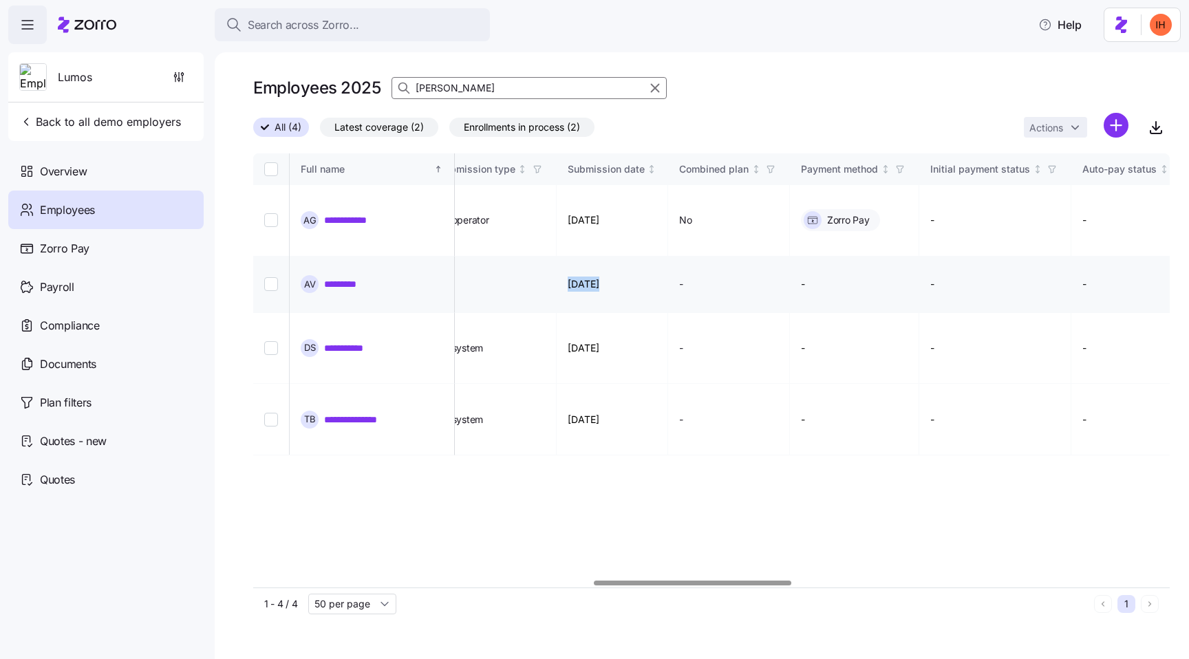
click at [658, 257] on td "[DATE]" at bounding box center [613, 285] width 112 height 56
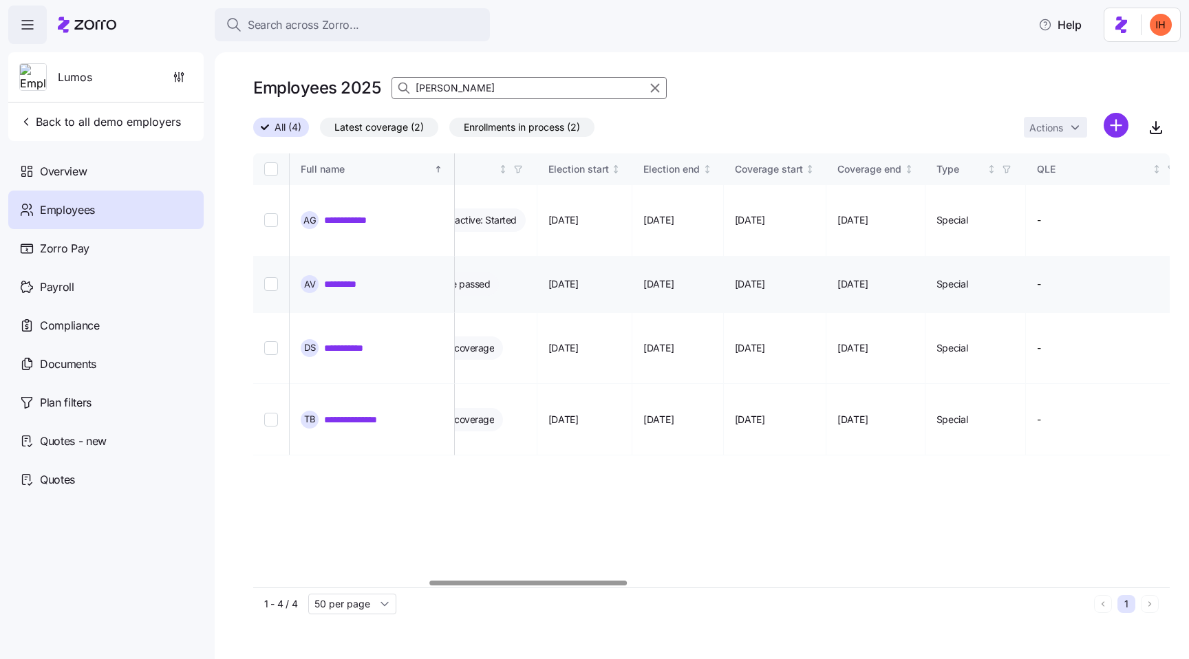
scroll to position [0, 795]
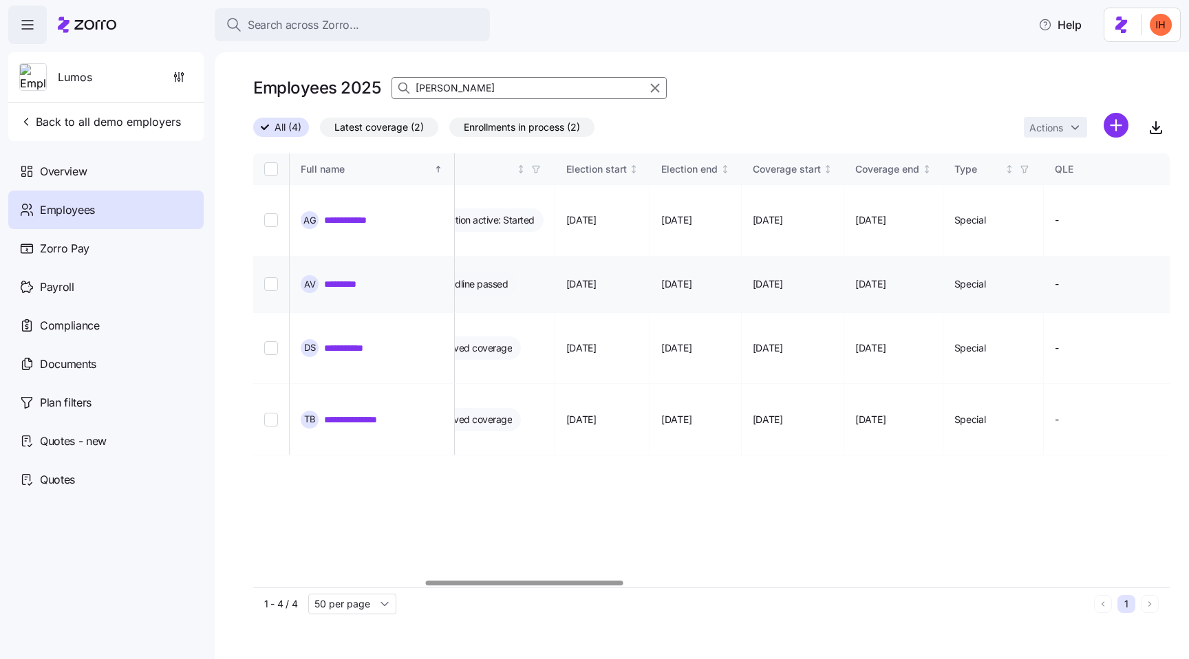
click at [596, 277] on span "[DATE]" at bounding box center [581, 284] width 30 height 14
click at [691, 277] on span "[DATE]" at bounding box center [676, 284] width 30 height 14
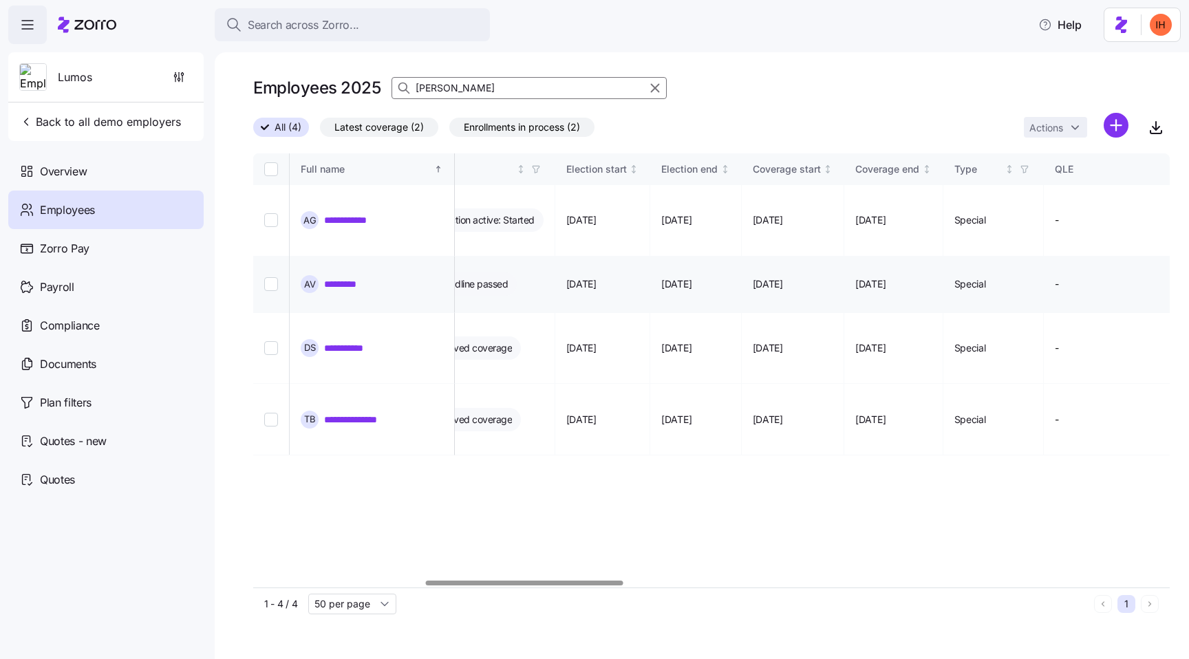
click at [691, 277] on span "[DATE]" at bounding box center [676, 284] width 30 height 14
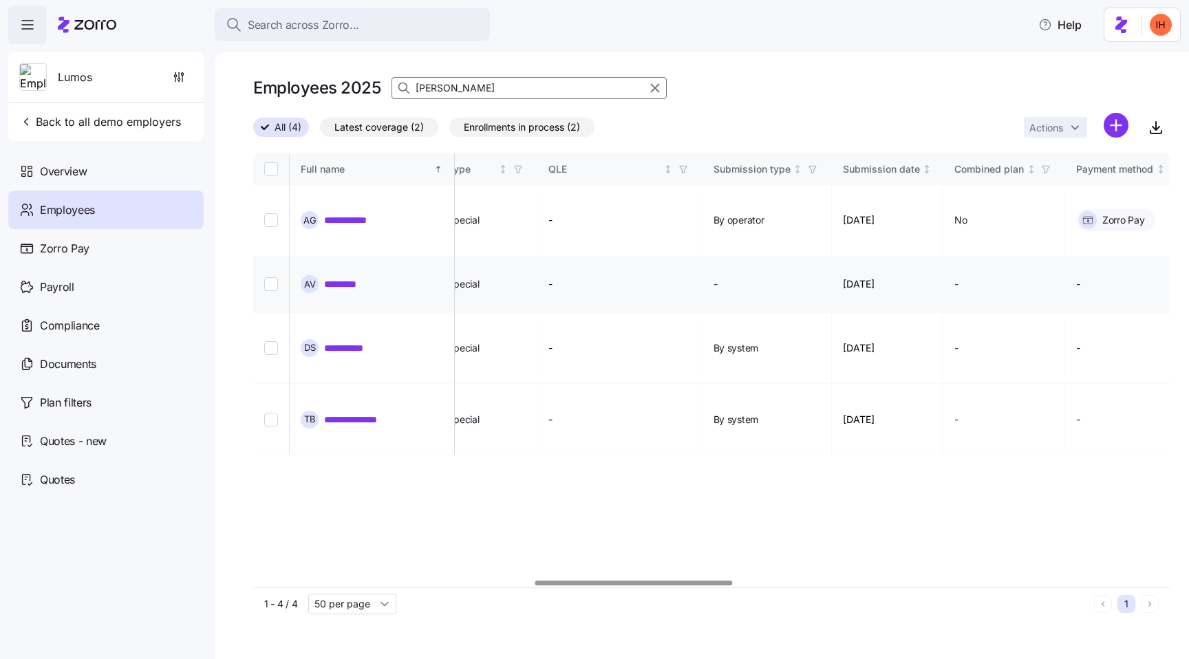
scroll to position [0, 1304]
click at [914, 257] on td "[DATE]" at bounding box center [885, 285] width 112 height 56
click at [925, 257] on td "[DATE]" at bounding box center [885, 285] width 112 height 56
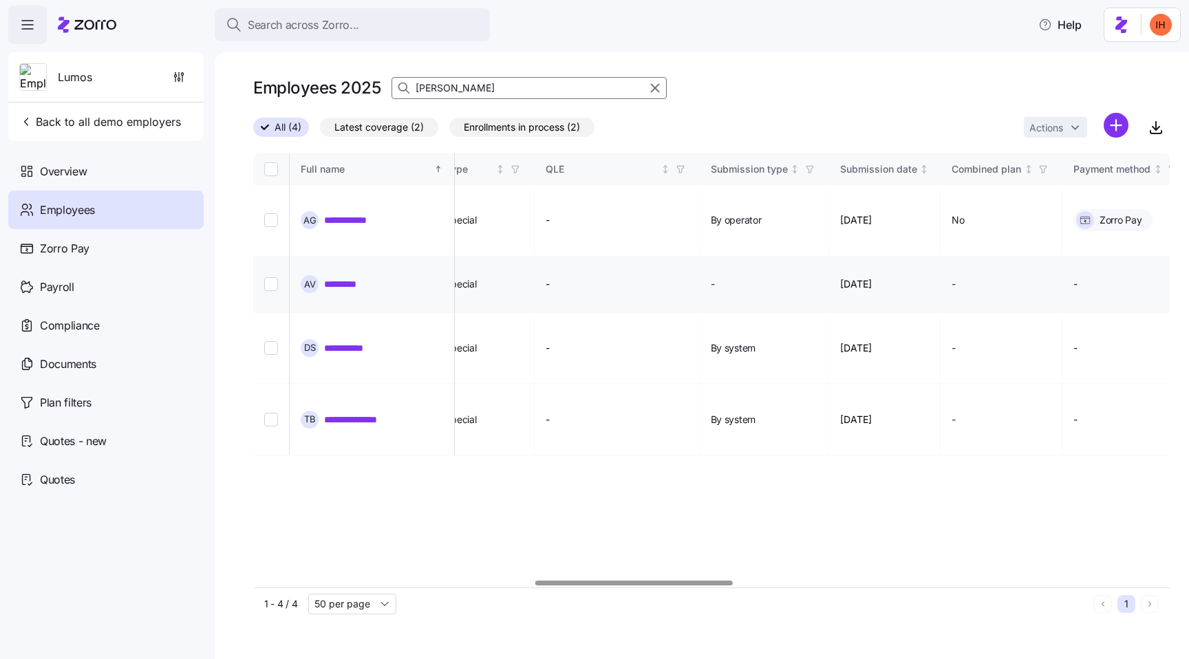
click at [351, 277] on link "*********" at bounding box center [347, 284] width 47 height 14
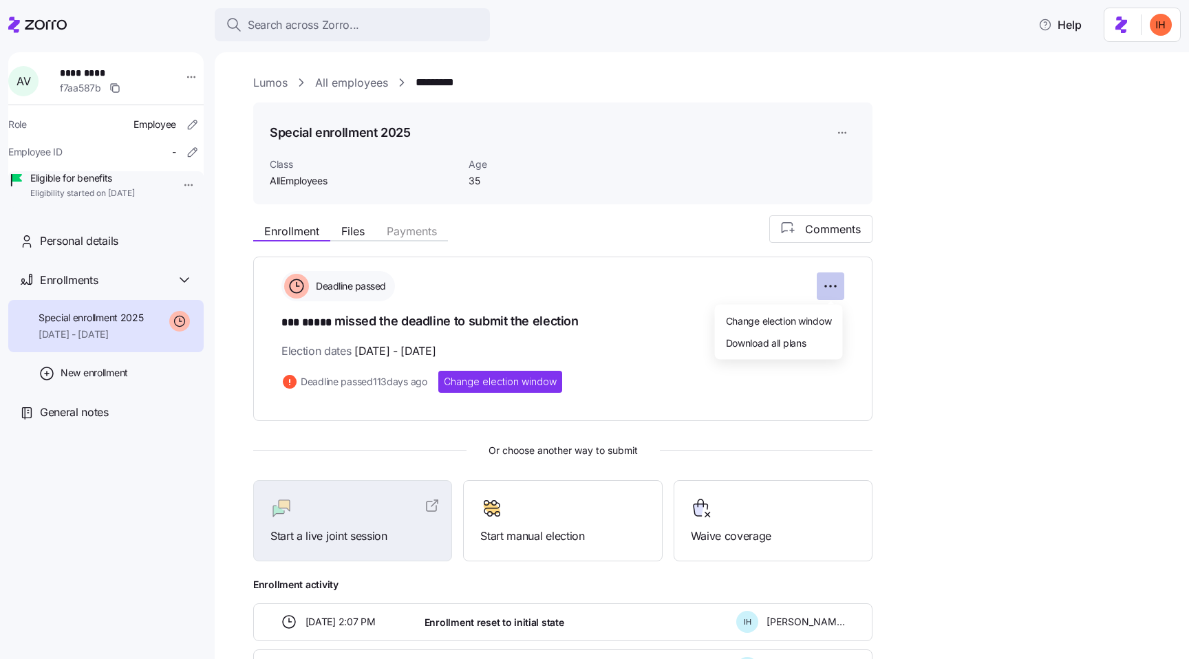
click at [835, 288] on html "Search across Zorro... Help A V ********* f7aa587b Role Employee Employee ID - …" at bounding box center [594, 325] width 1189 height 651
click at [702, 290] on html "Search across Zorro... Help A V ********* f7aa587b Role Employee Employee ID - …" at bounding box center [594, 325] width 1189 height 651
click at [698, 520] on div "Waive coverage" at bounding box center [773, 520] width 164 height 47
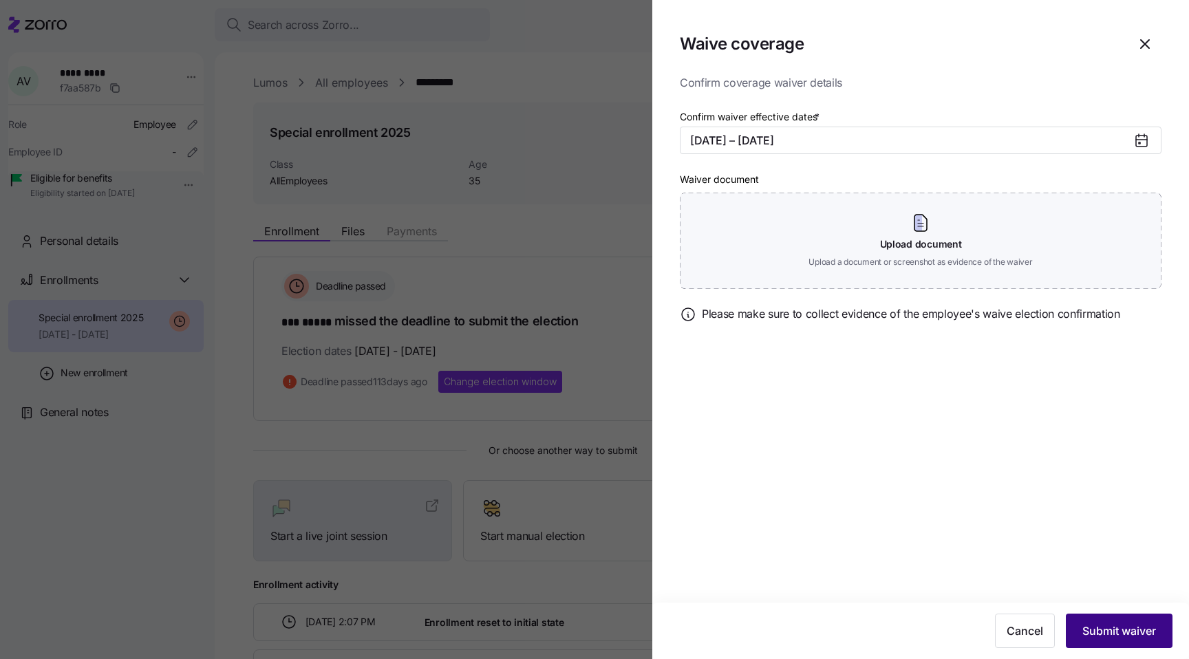
click at [1106, 627] on span "Submit waiver" at bounding box center [1119, 631] width 74 height 17
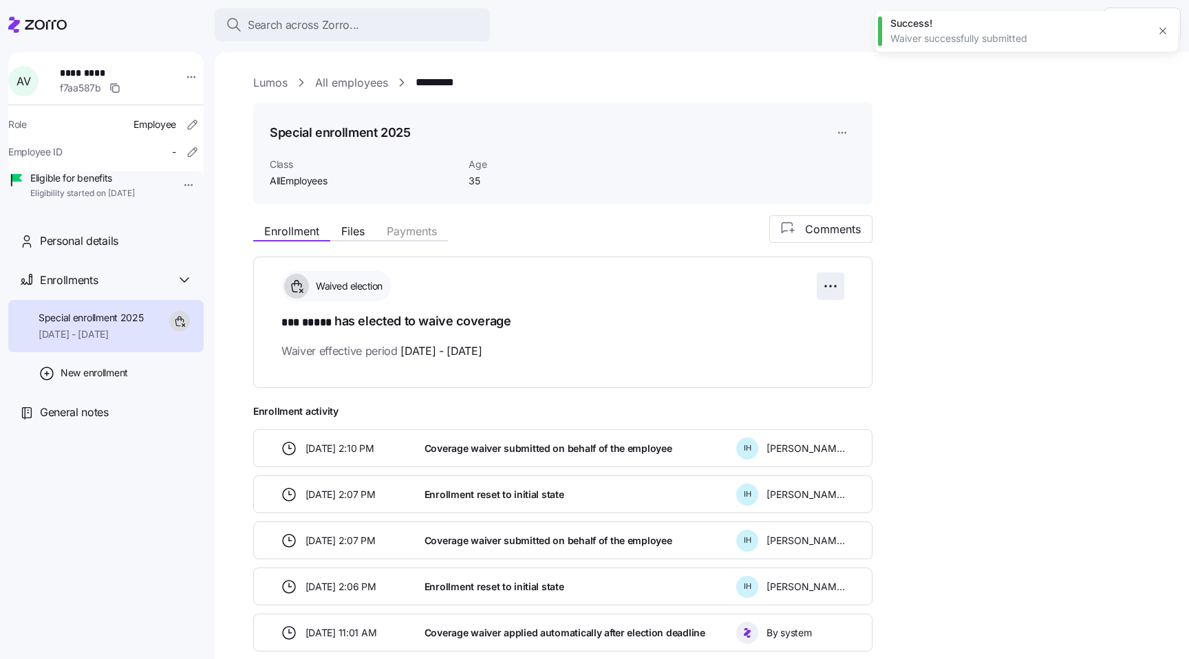
click at [824, 286] on html "Search across Zorro... Help A V ********* f7aa587b Role Employee Employee ID - …" at bounding box center [594, 325] width 1189 height 651
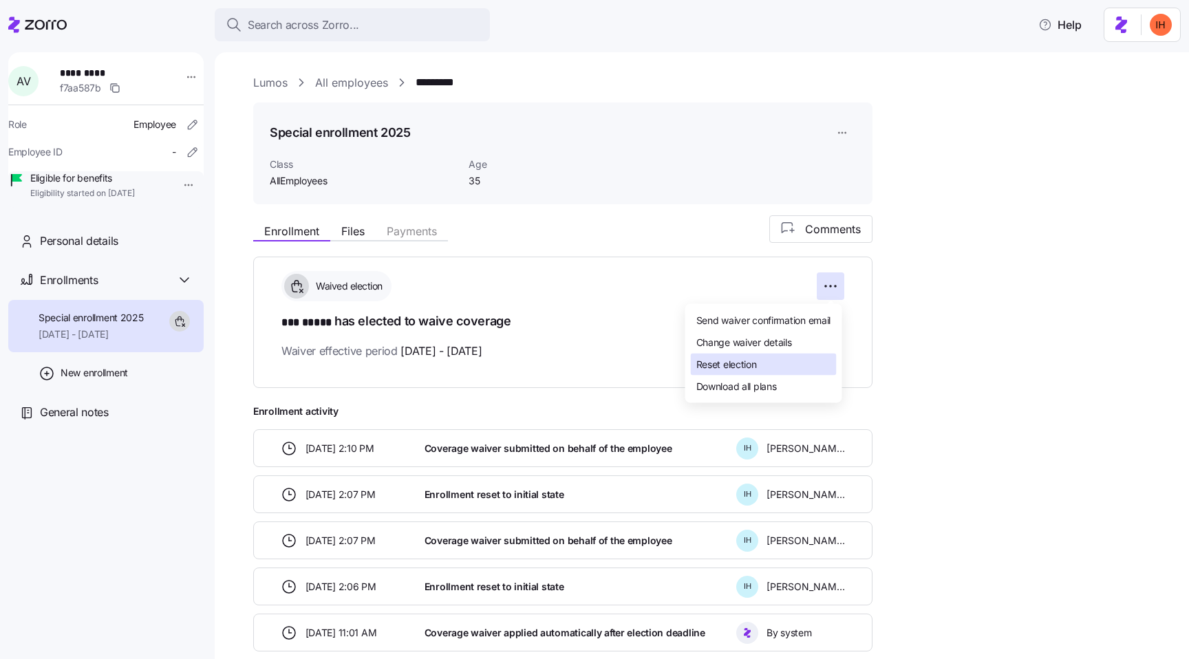
click at [775, 362] on div "Reset election" at bounding box center [764, 365] width 146 height 22
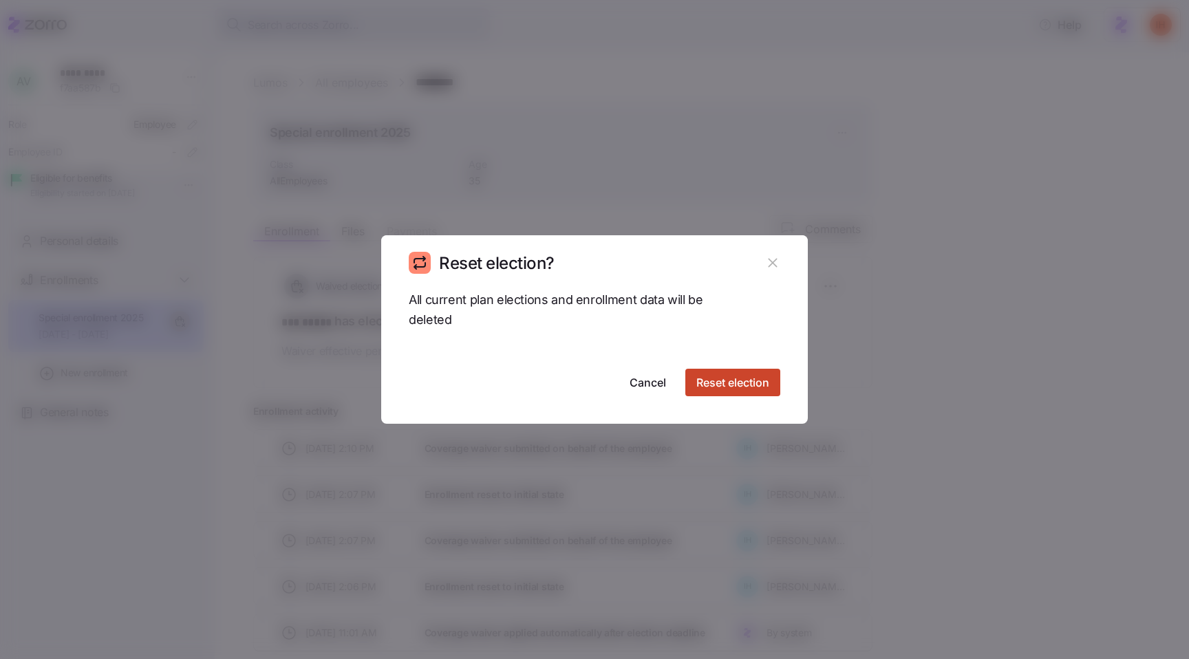
click at [719, 378] on span "Reset election" at bounding box center [732, 382] width 73 height 17
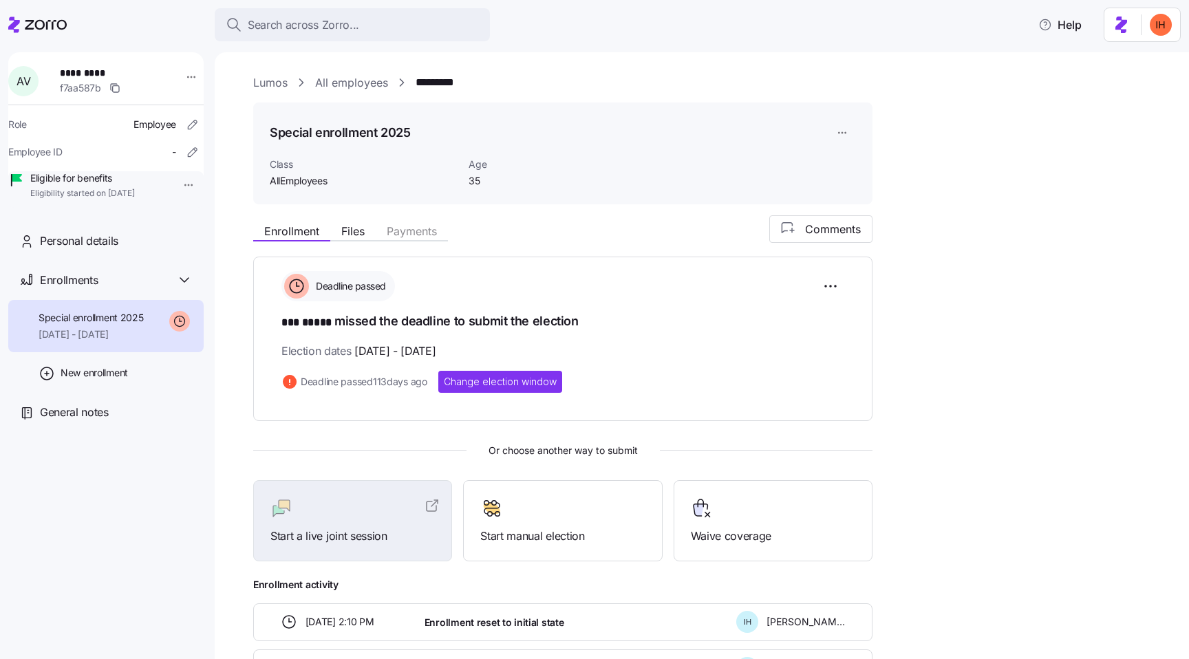
click at [338, 83] on link "All employees" at bounding box center [351, 82] width 73 height 17
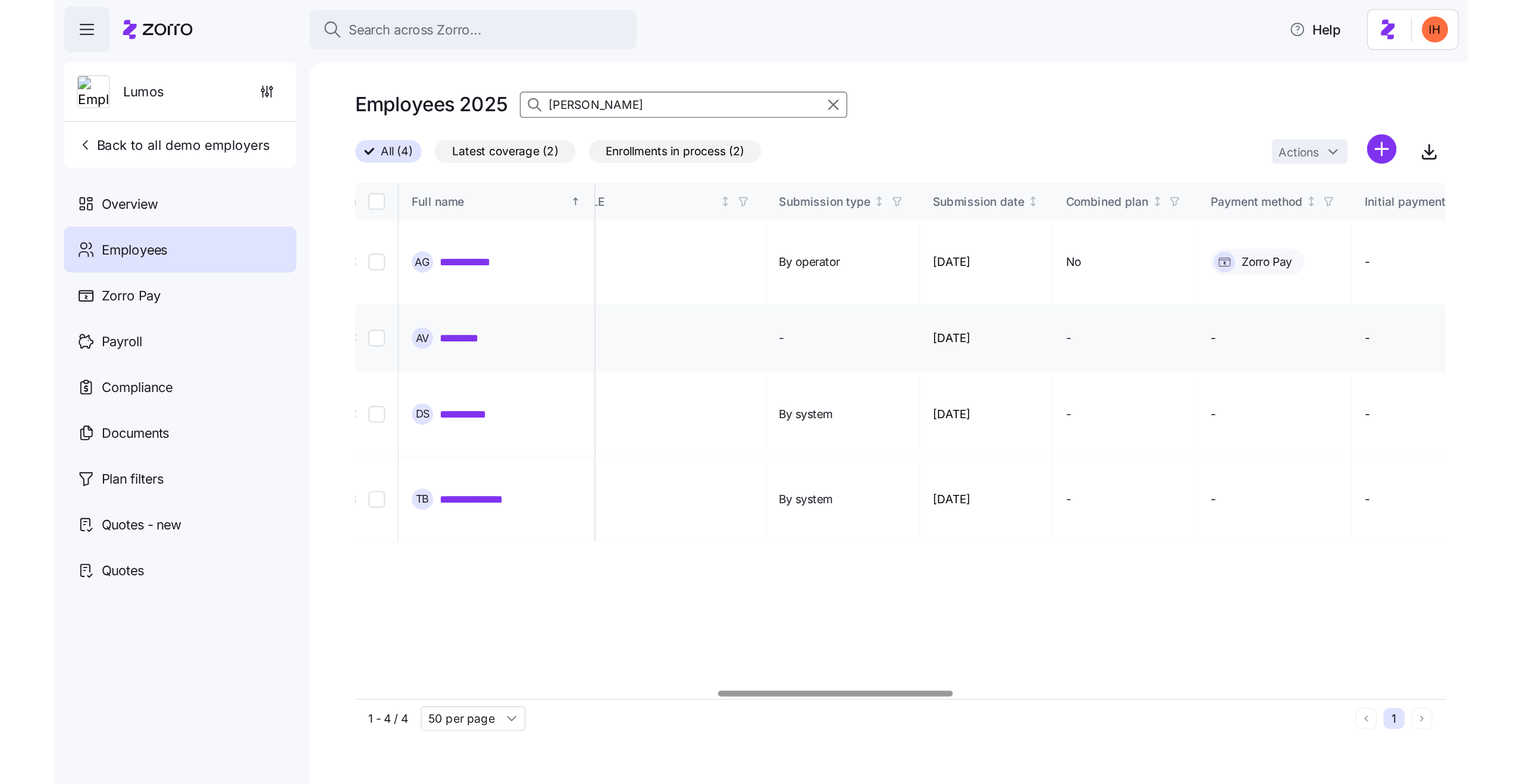
scroll to position [0, 1219]
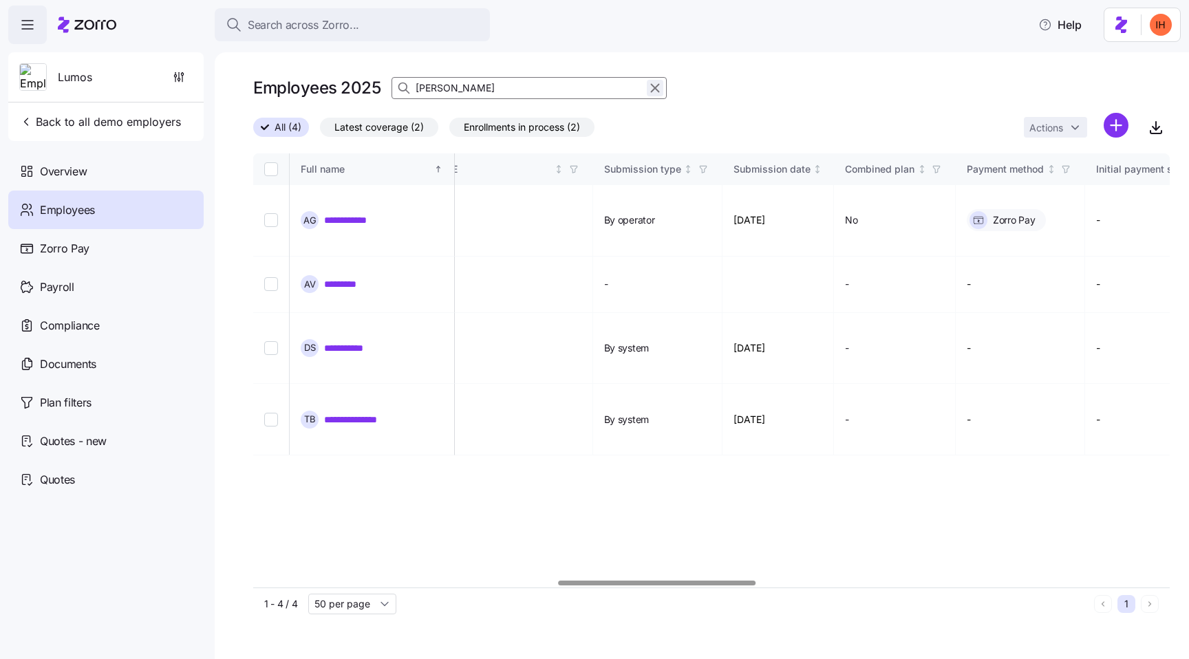
click at [653, 94] on icon "button" at bounding box center [654, 88] width 15 height 17
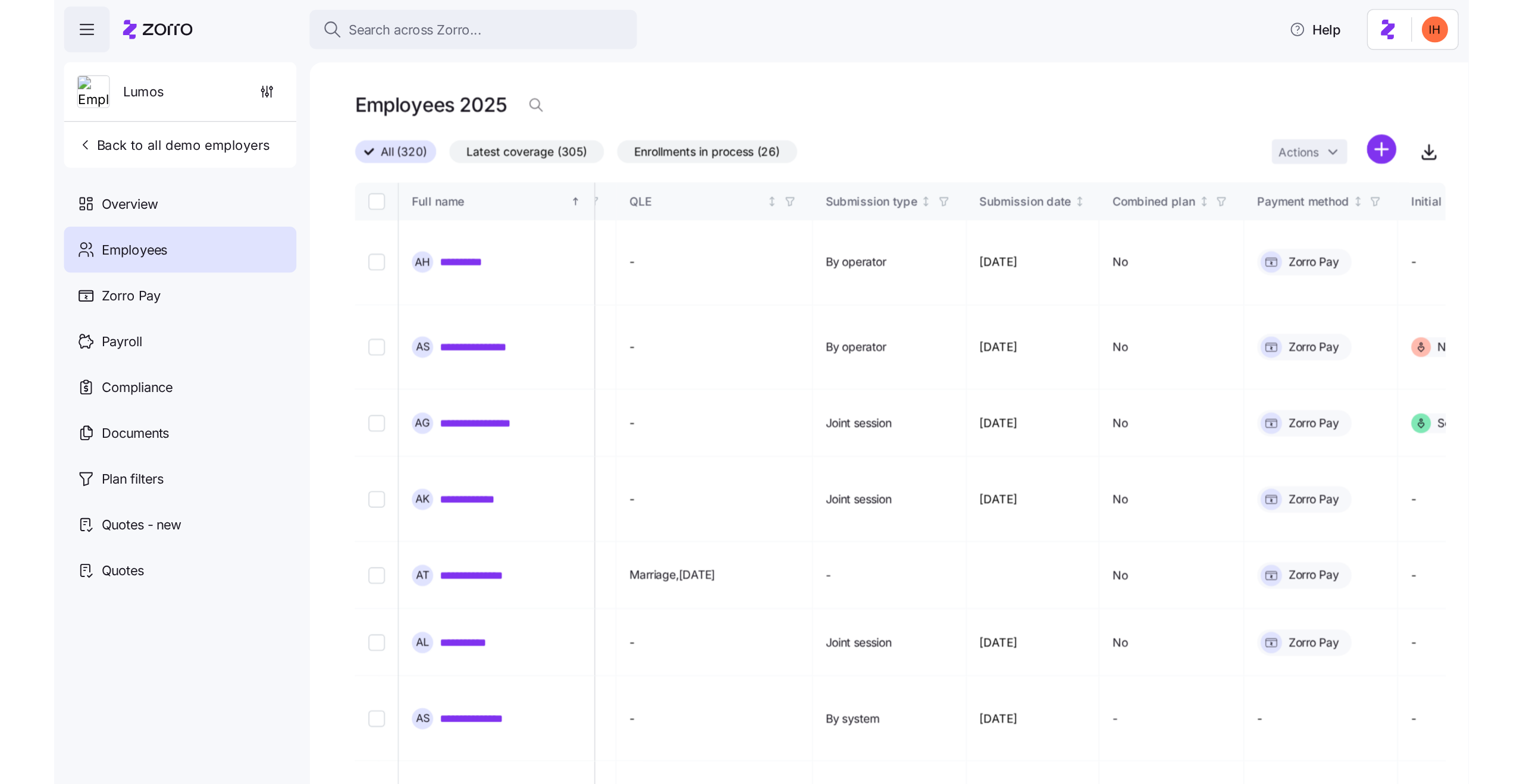
scroll to position [0, 1219]
